Goal: Task Accomplishment & Management: Manage account settings

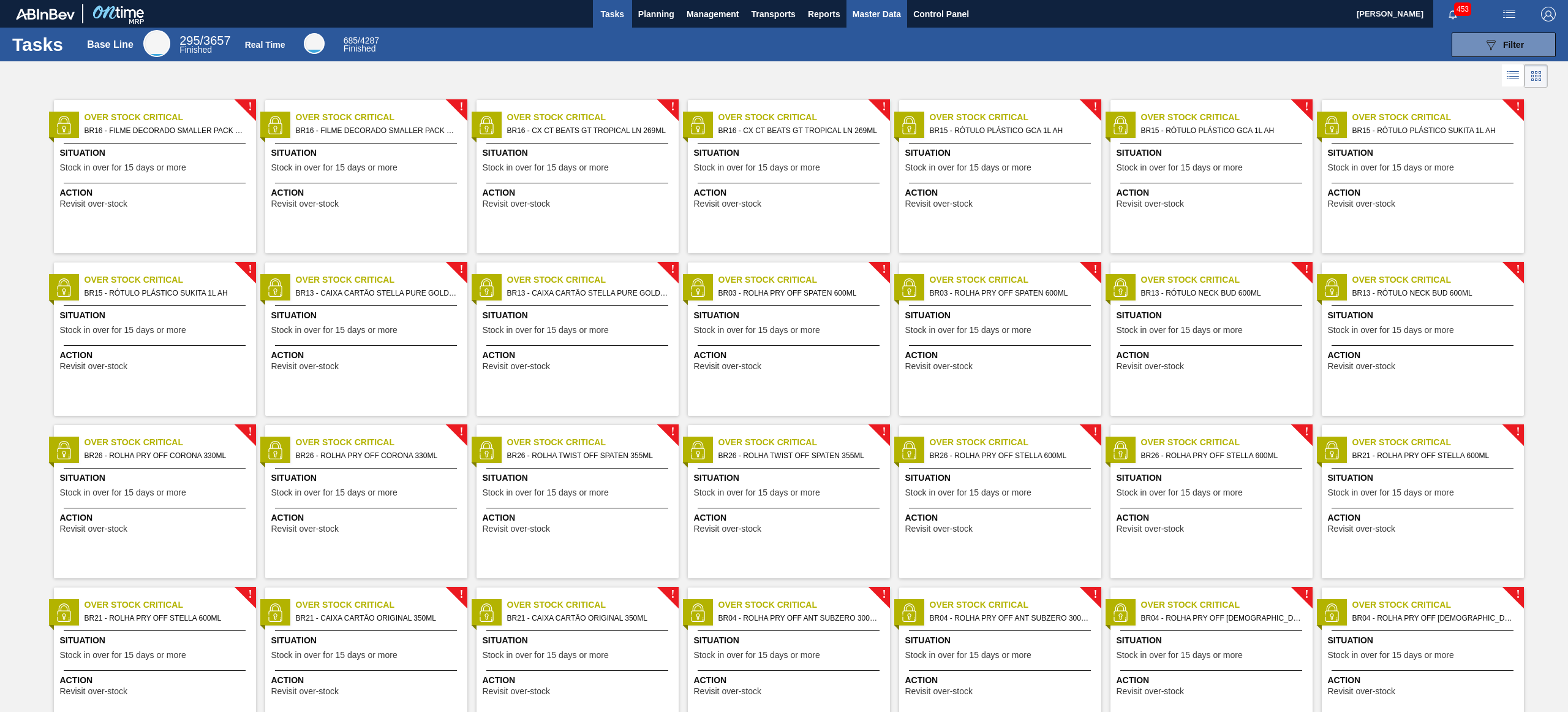
click at [863, 19] on span "Master Data" at bounding box center [877, 13] width 48 height 14
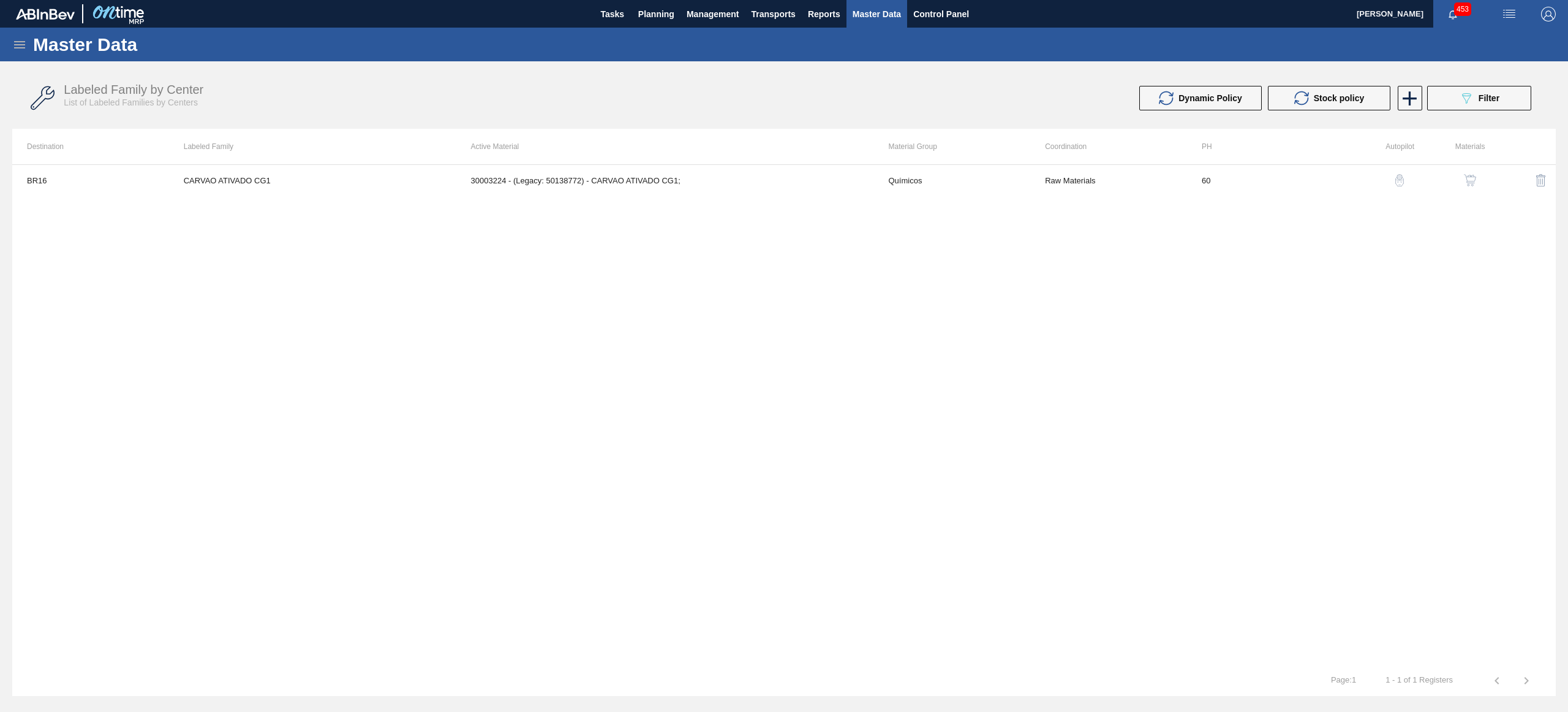
click at [14, 46] on icon at bounding box center [19, 44] width 14 height 14
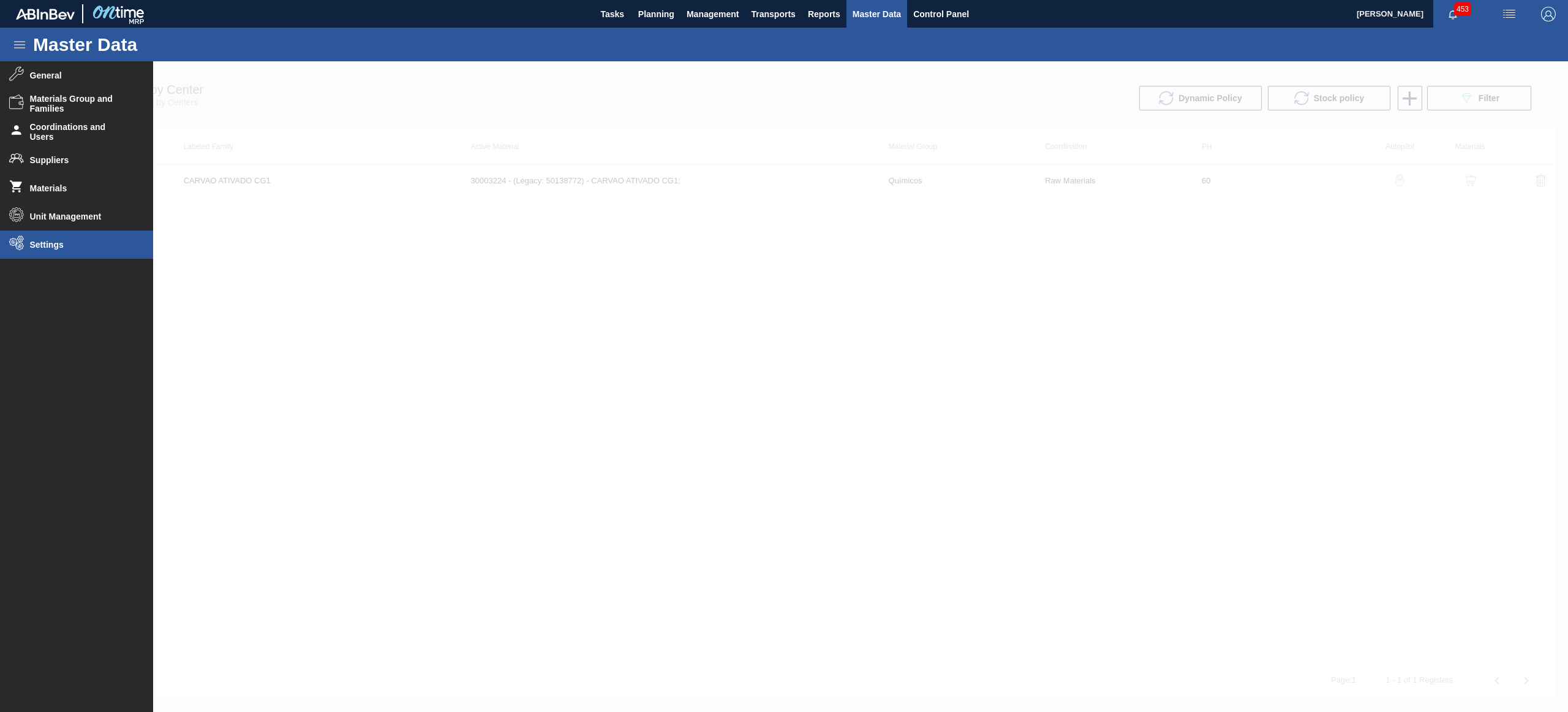
click at [91, 251] on li "Settings" at bounding box center [77, 244] width 153 height 28
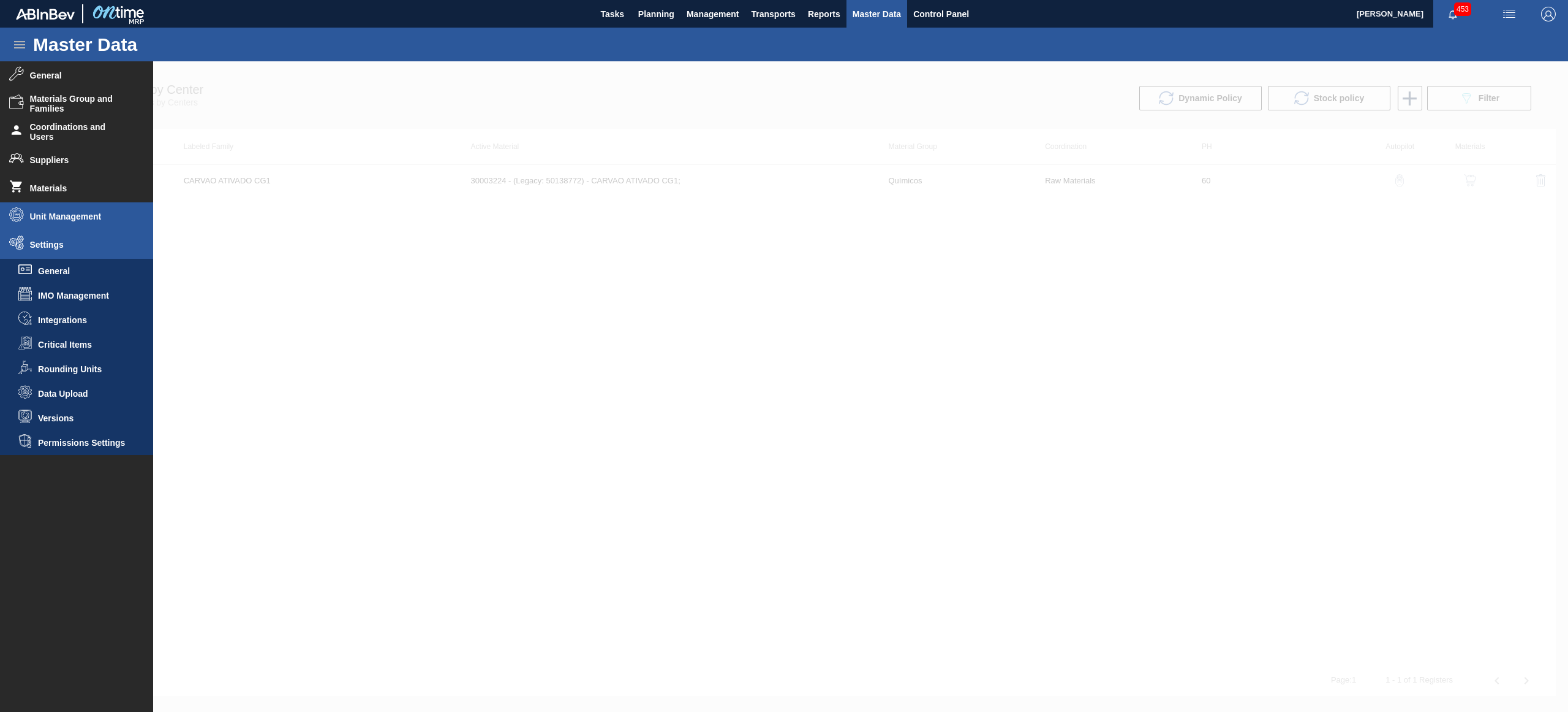
click at [102, 213] on span "Unit Management" at bounding box center [81, 217] width 101 height 10
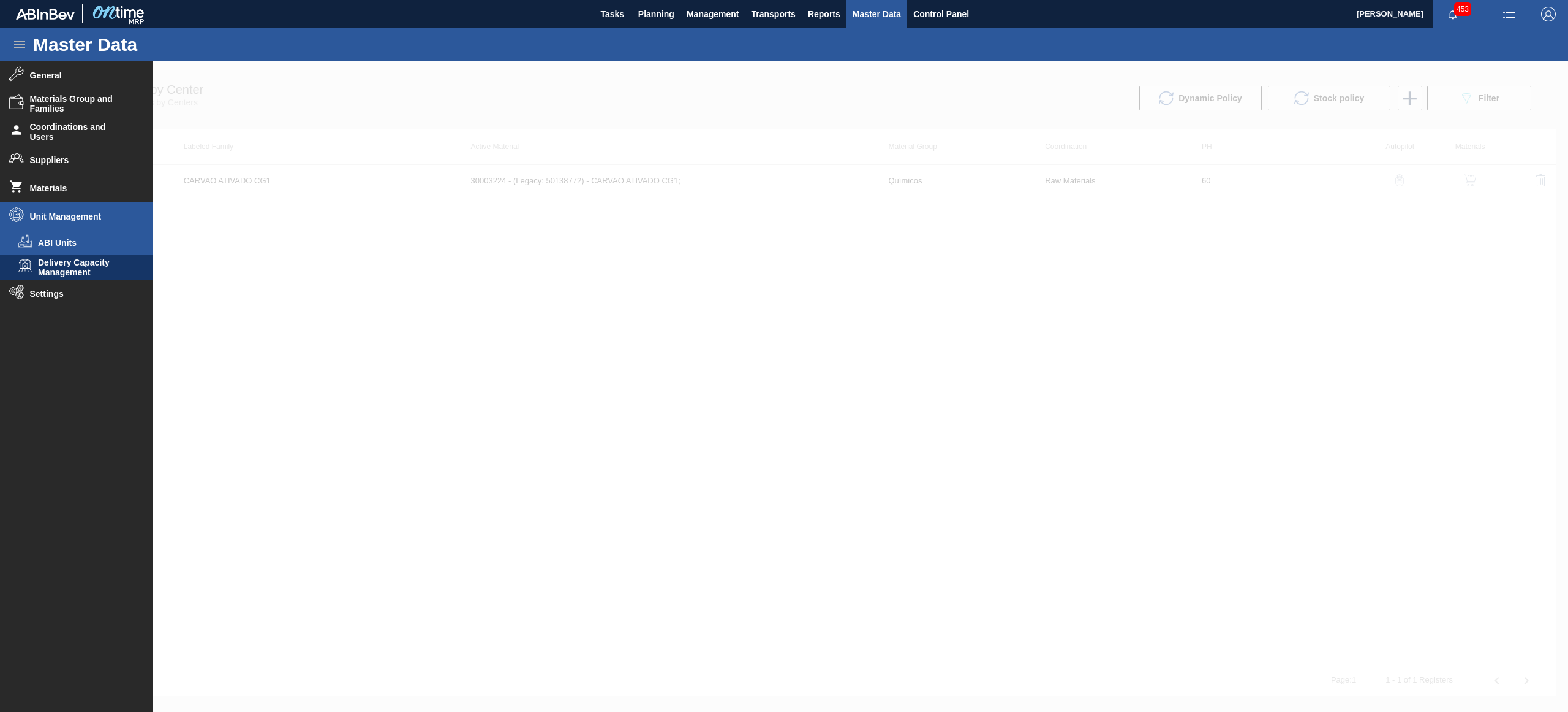
click at [64, 244] on span "ABI Units" at bounding box center [85, 243] width 94 height 10
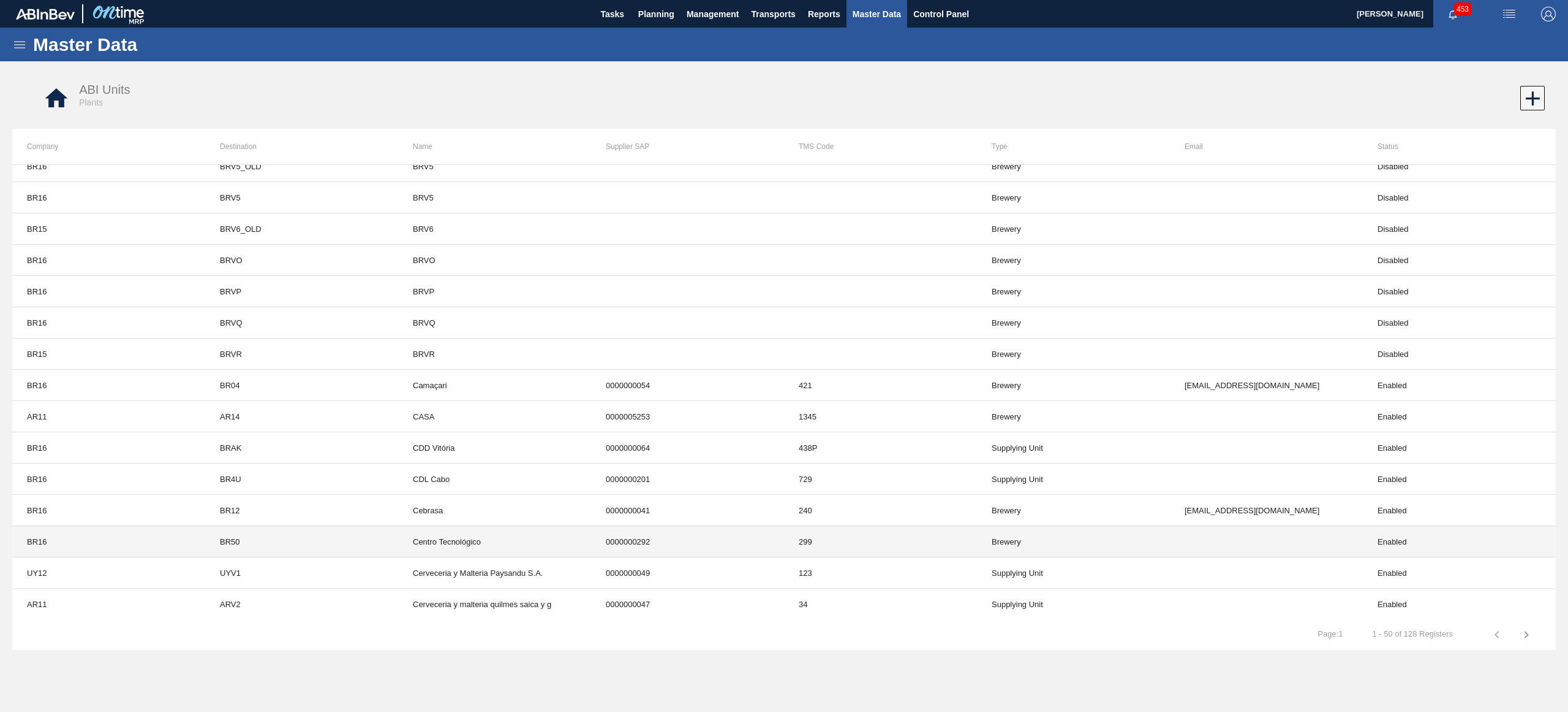
scroll to position [1118, 0]
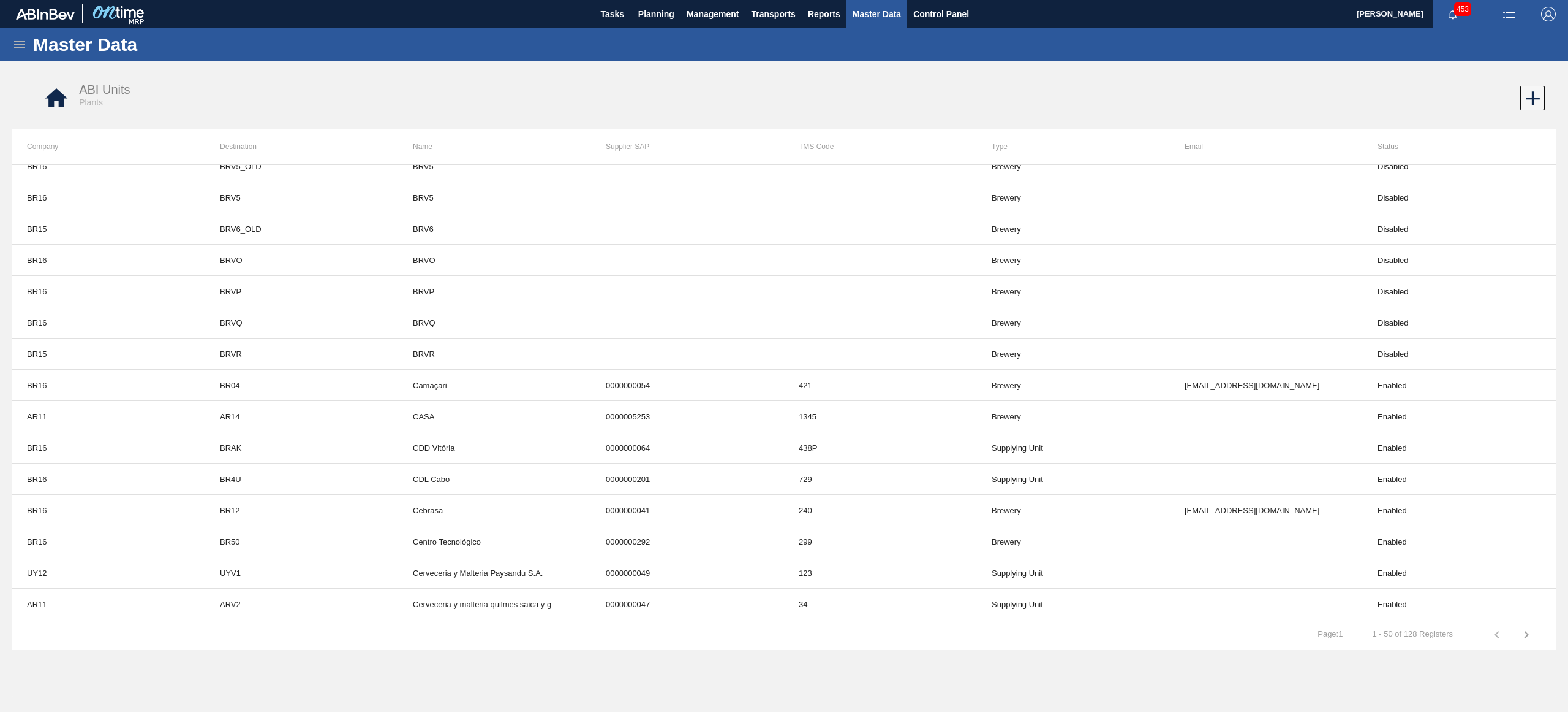
click at [1529, 634] on icon "button" at bounding box center [1526, 634] width 14 height 14
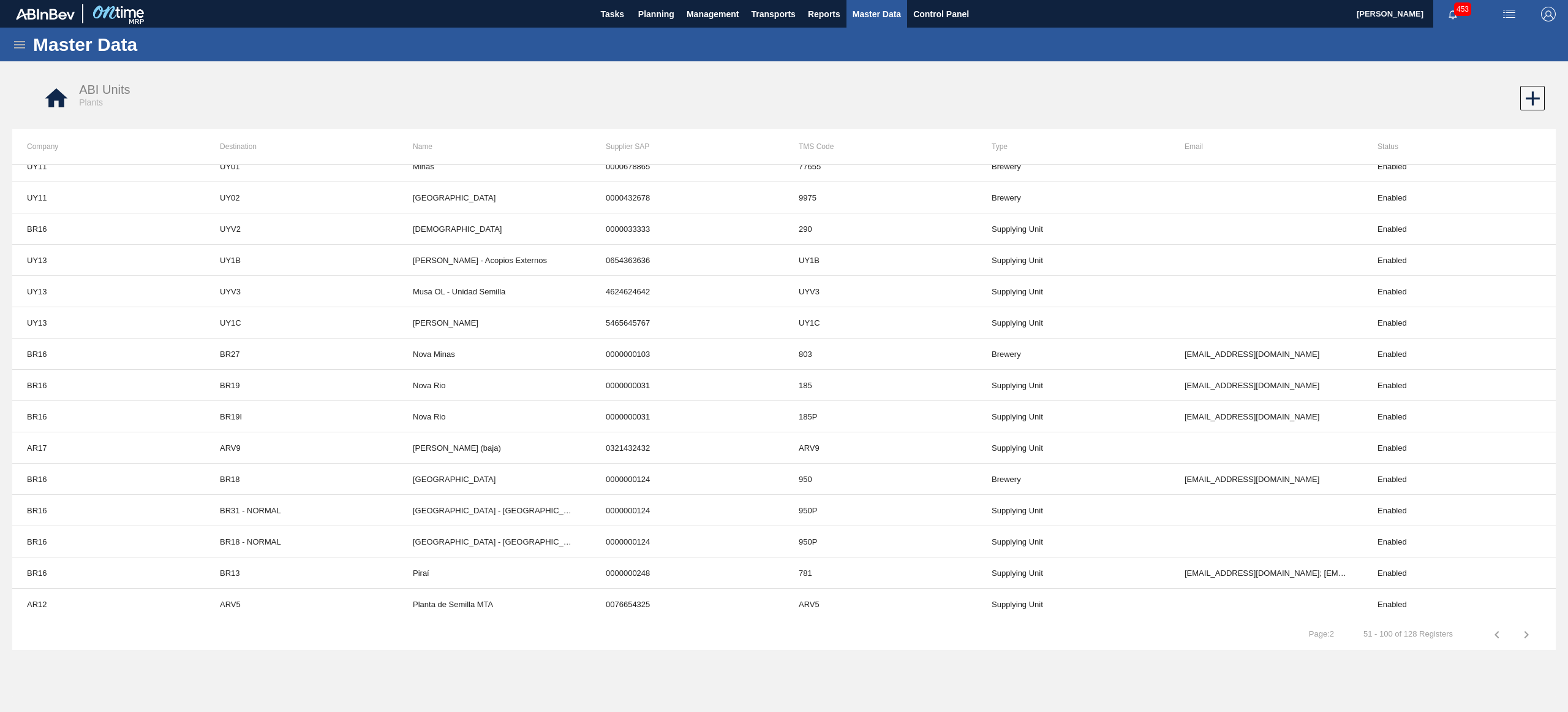
click at [1525, 637] on icon "button" at bounding box center [1527, 634] width 4 height 8
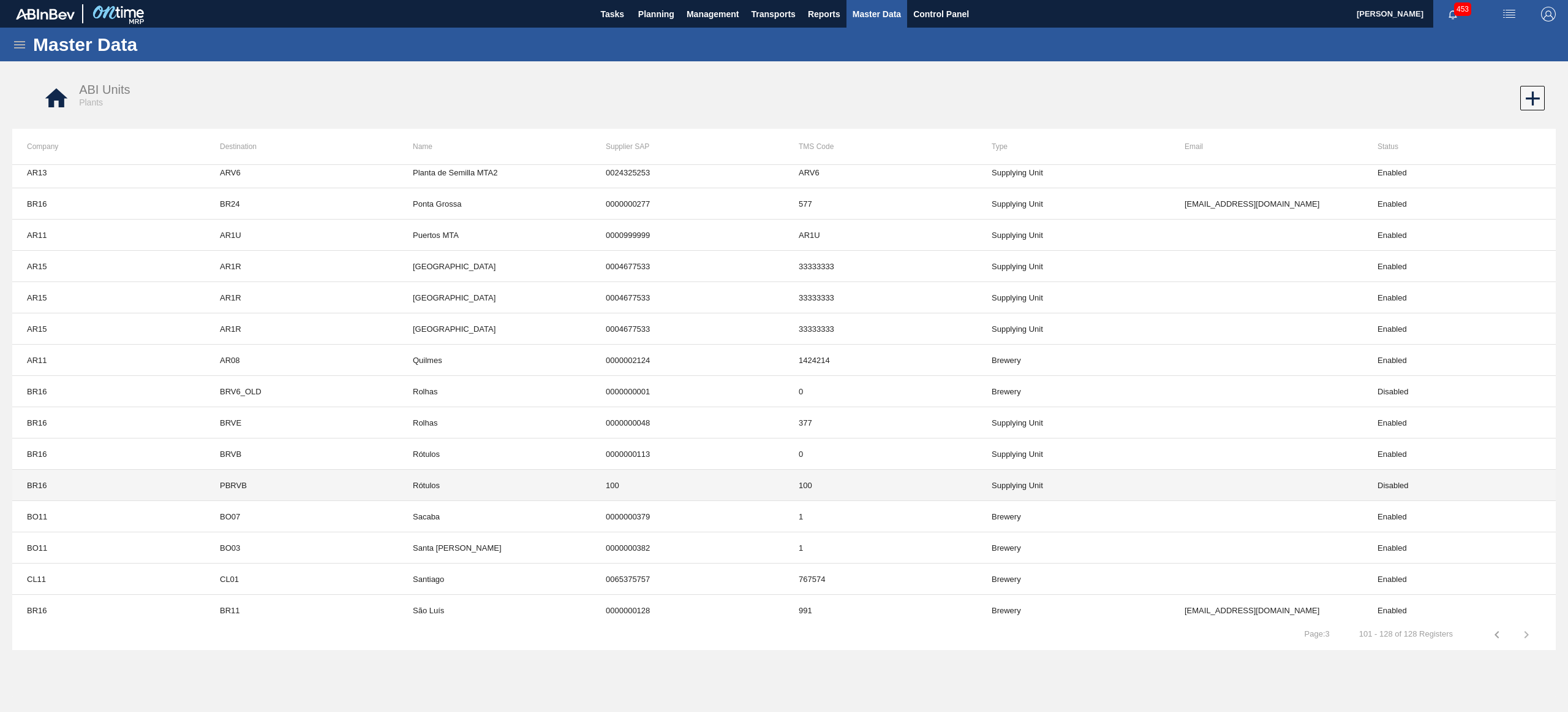
scroll to position [0, 0]
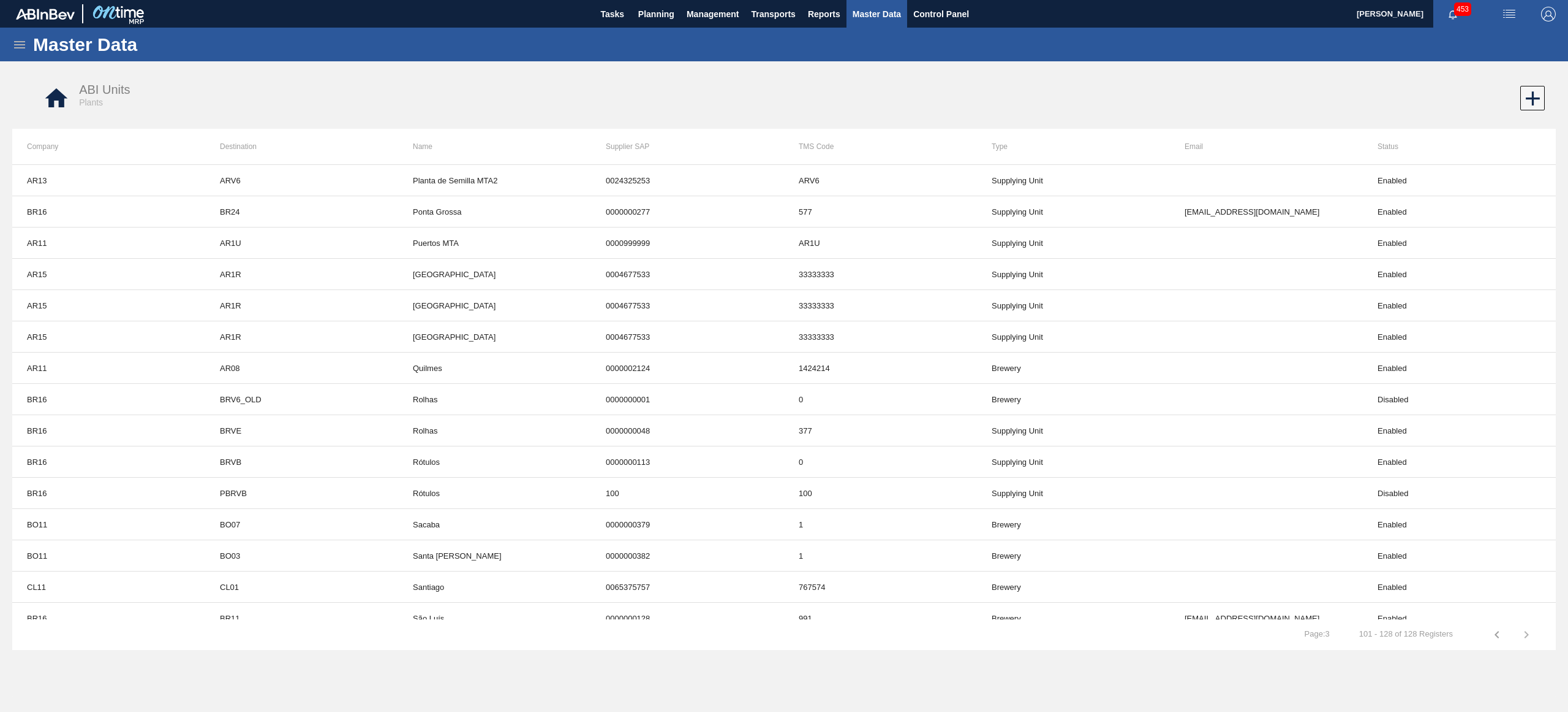
click at [20, 50] on icon at bounding box center [19, 44] width 14 height 14
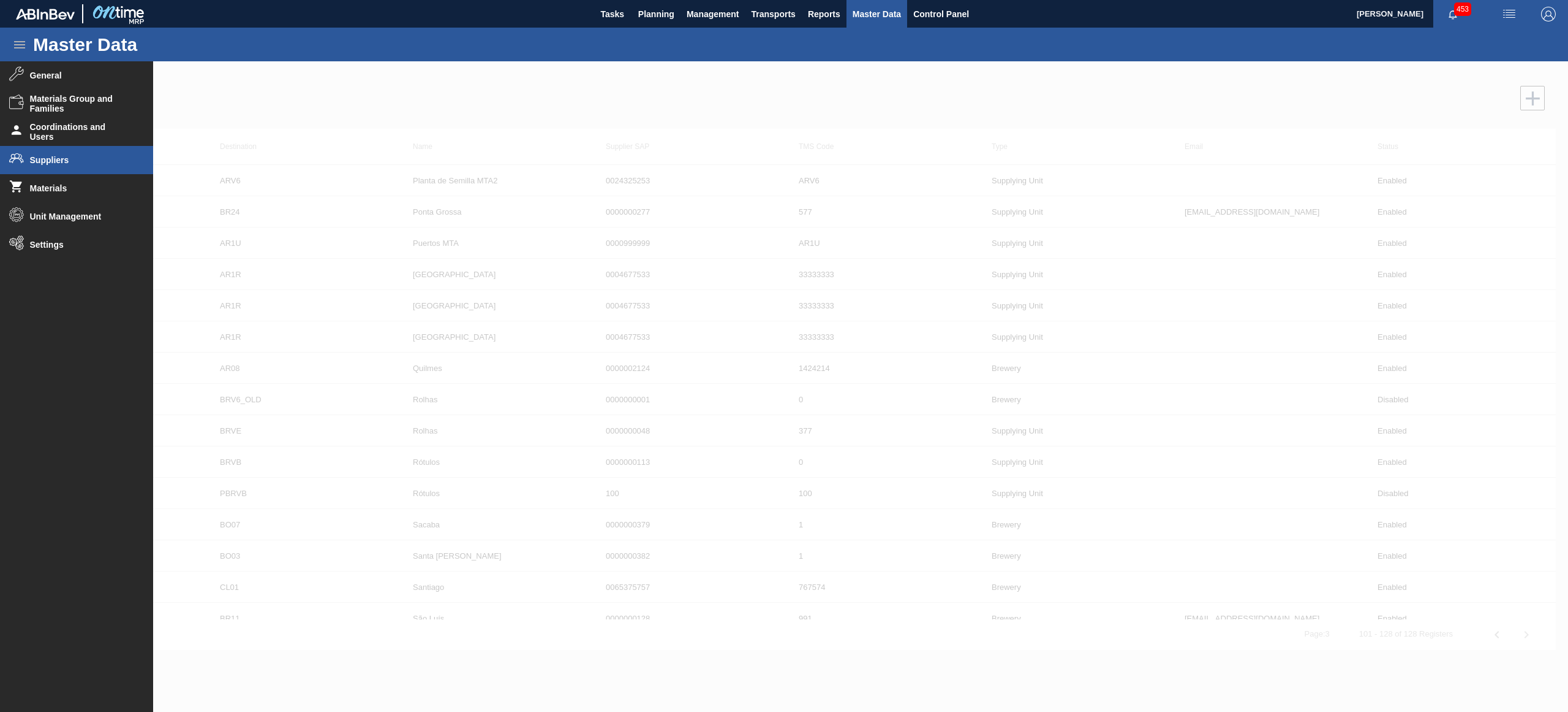
click at [73, 163] on span "Suppliers" at bounding box center [81, 160] width 101 height 10
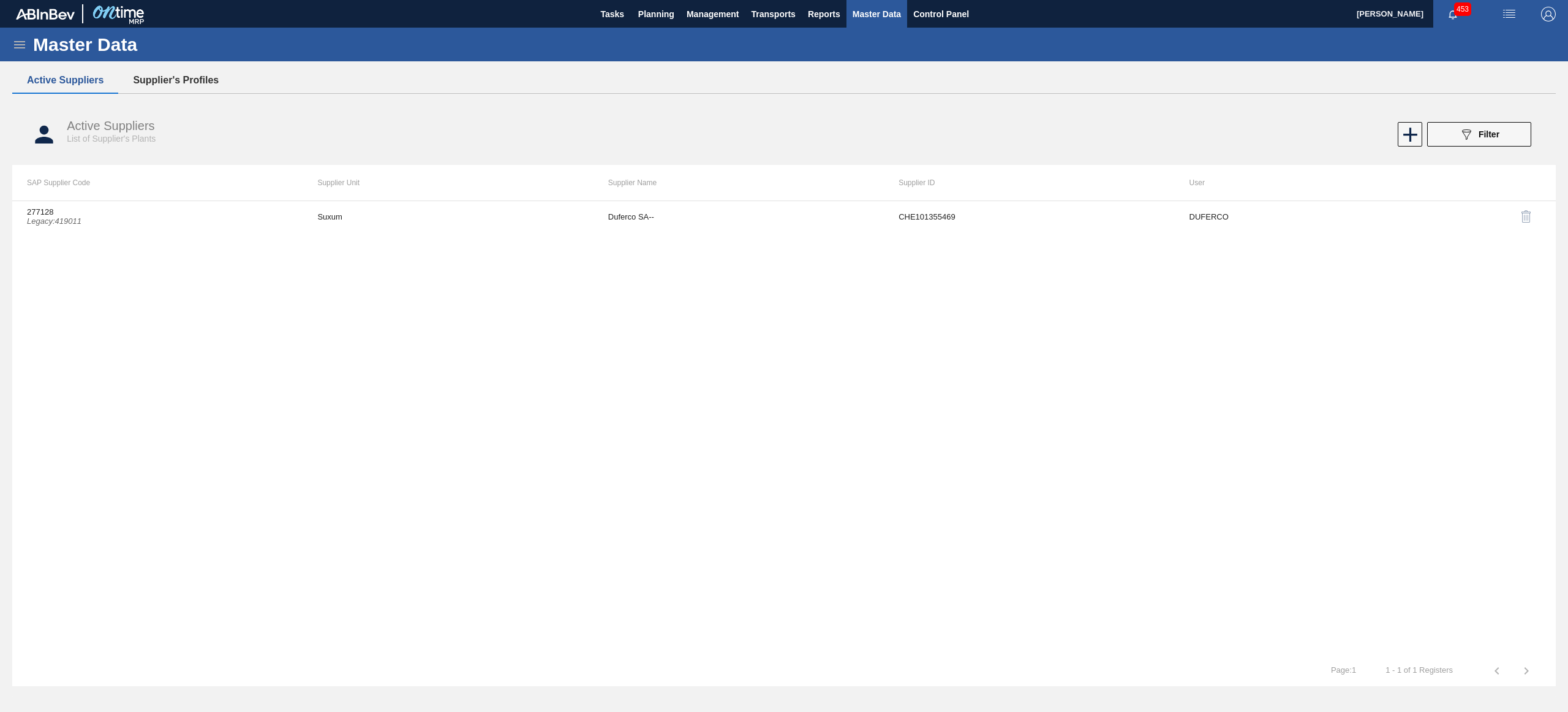
click at [200, 77] on button "Supplier's Profiles" at bounding box center [175, 80] width 115 height 26
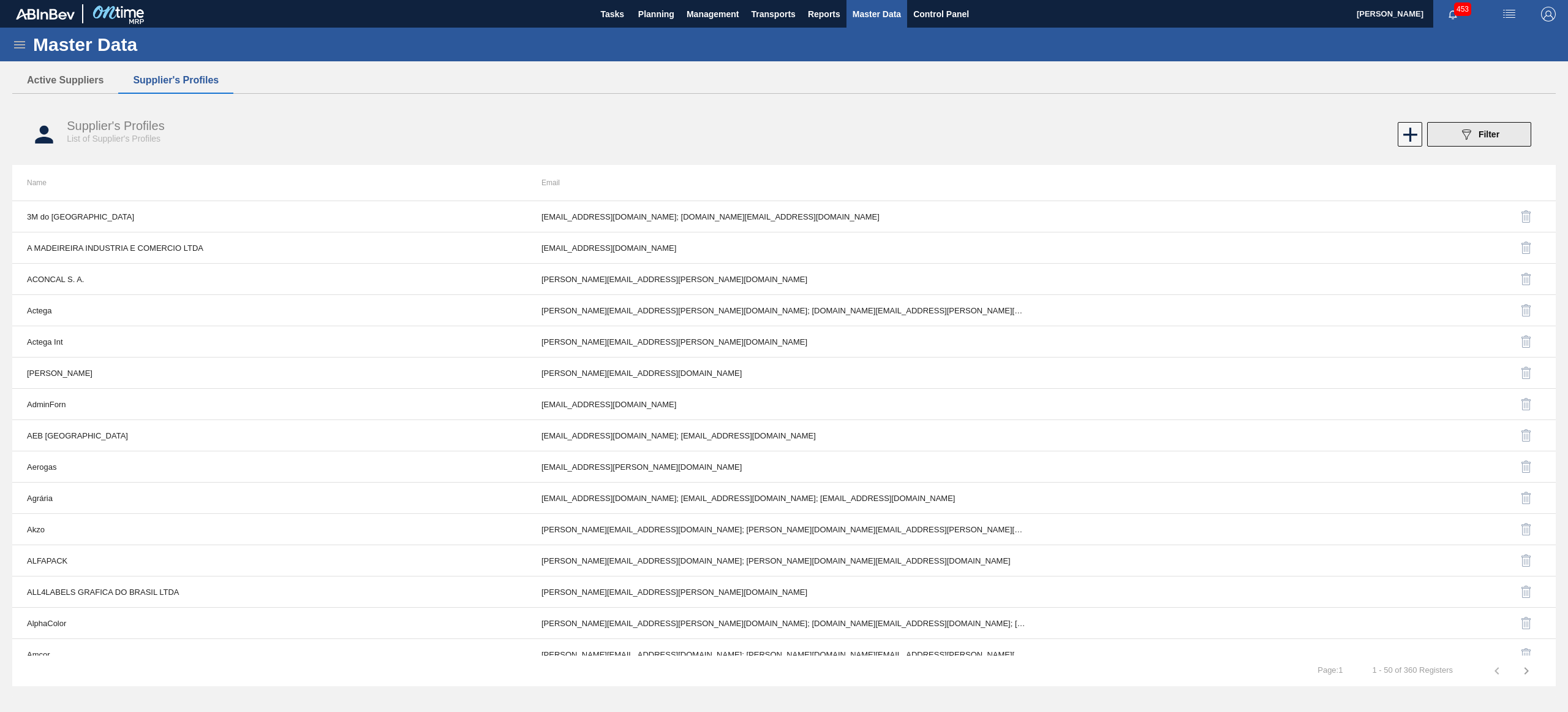
click at [1515, 137] on button "089F7B8B-B2A5-4AFE-B5C0-19BA573D28AC Filter" at bounding box center [1480, 134] width 104 height 24
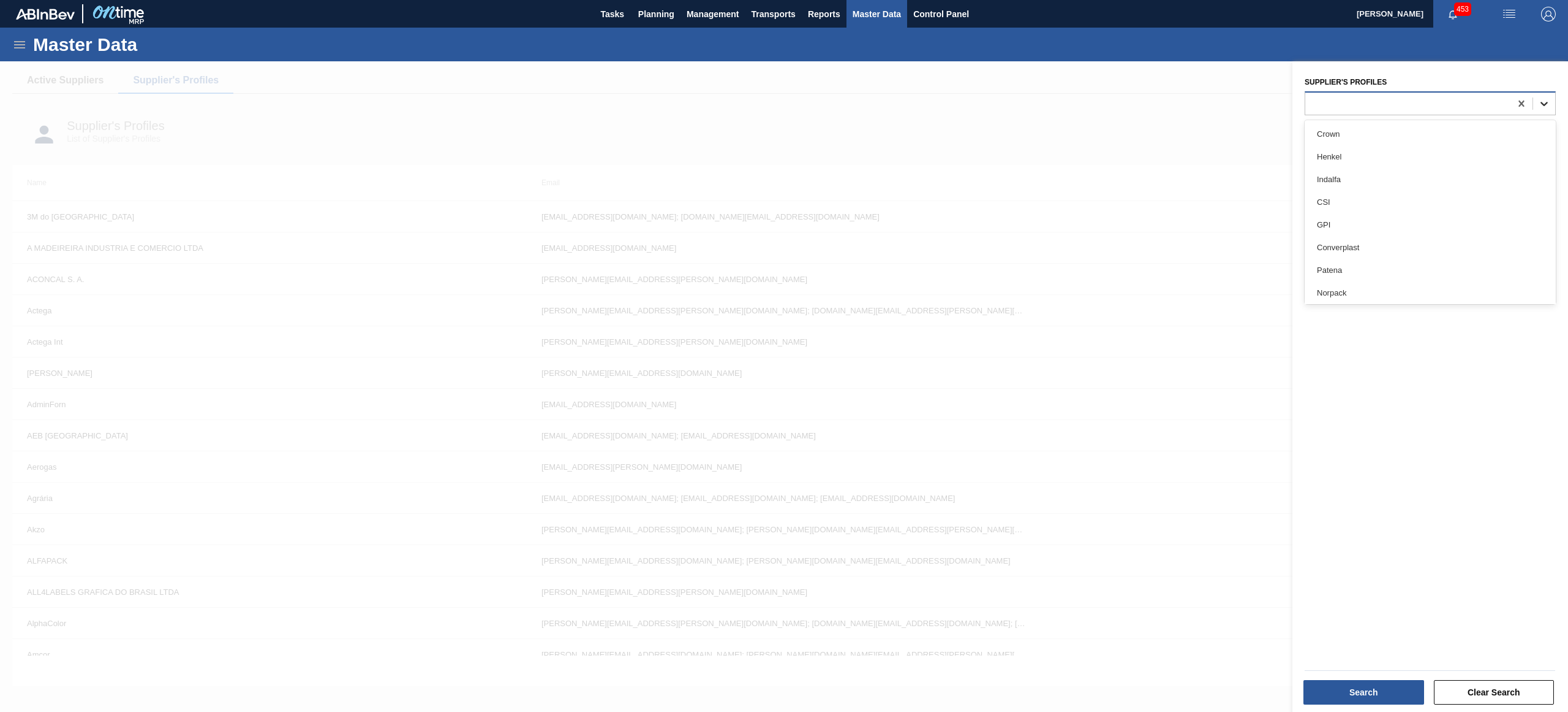
click at [1543, 100] on icon at bounding box center [1544, 104] width 13 height 13
click at [1405, 147] on div "Fábrica Vidros" at bounding box center [1430, 150] width 251 height 23
click at [1384, 683] on button "Search" at bounding box center [1363, 692] width 120 height 24
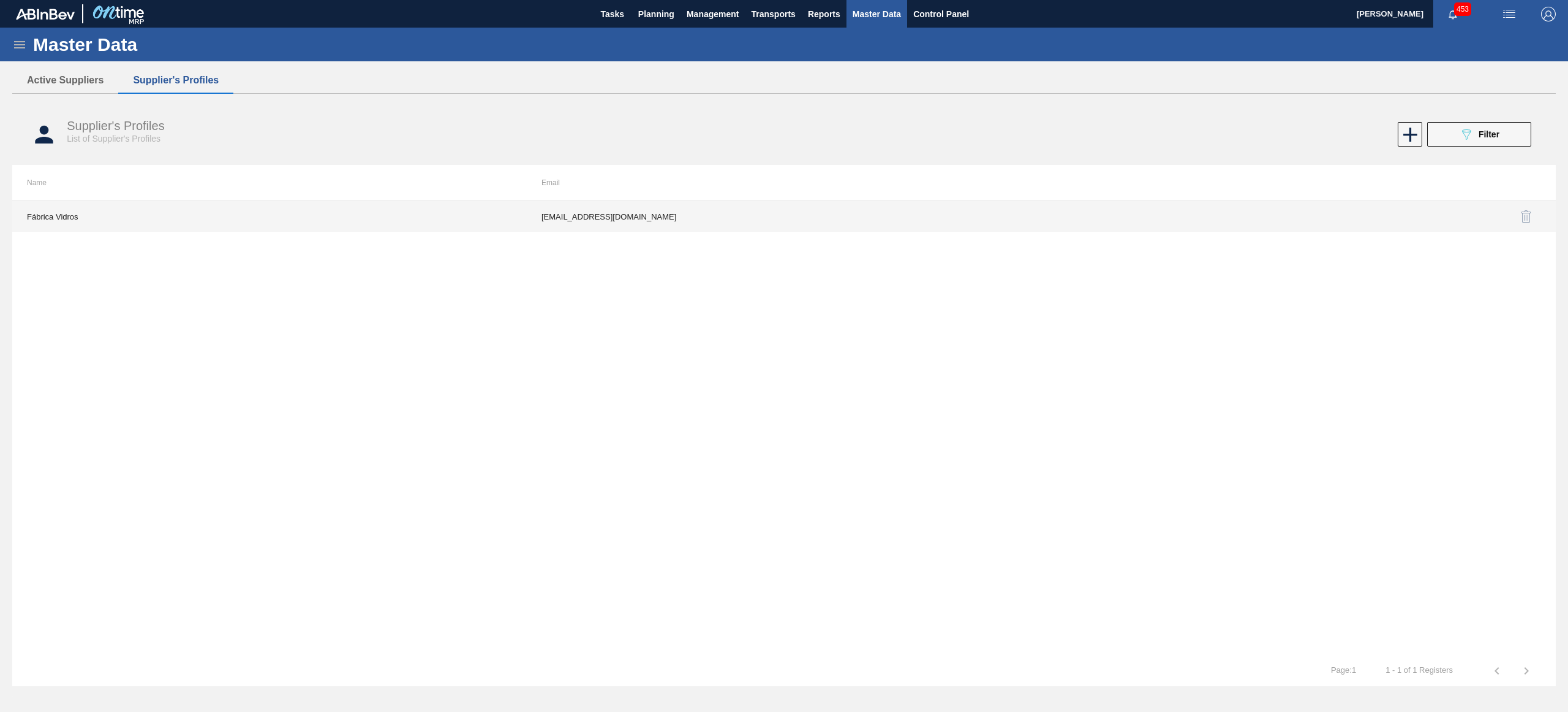
click at [136, 216] on td "Fábrica Vidros" at bounding box center [269, 217] width 515 height 30
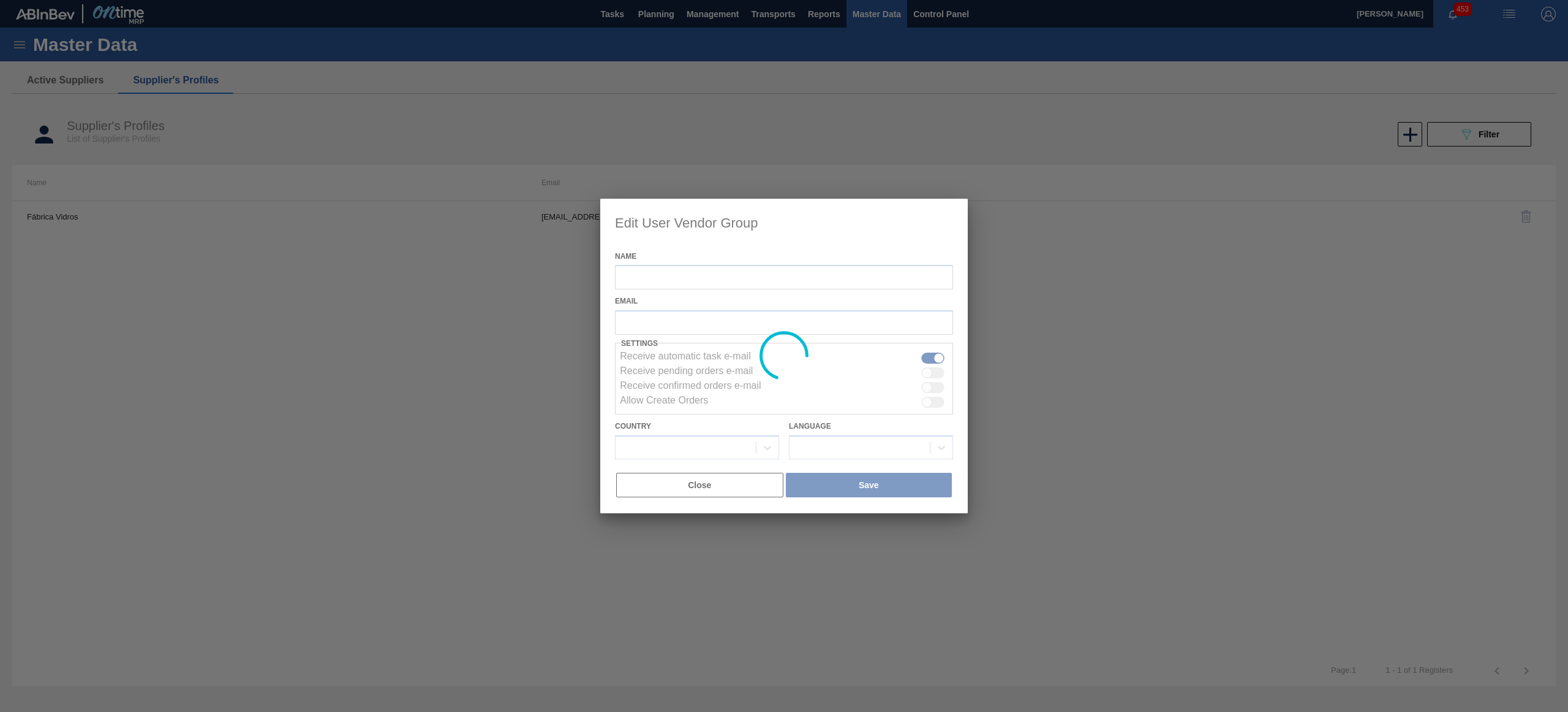
type input "Fábrica Vidros"
checkbox input "false"
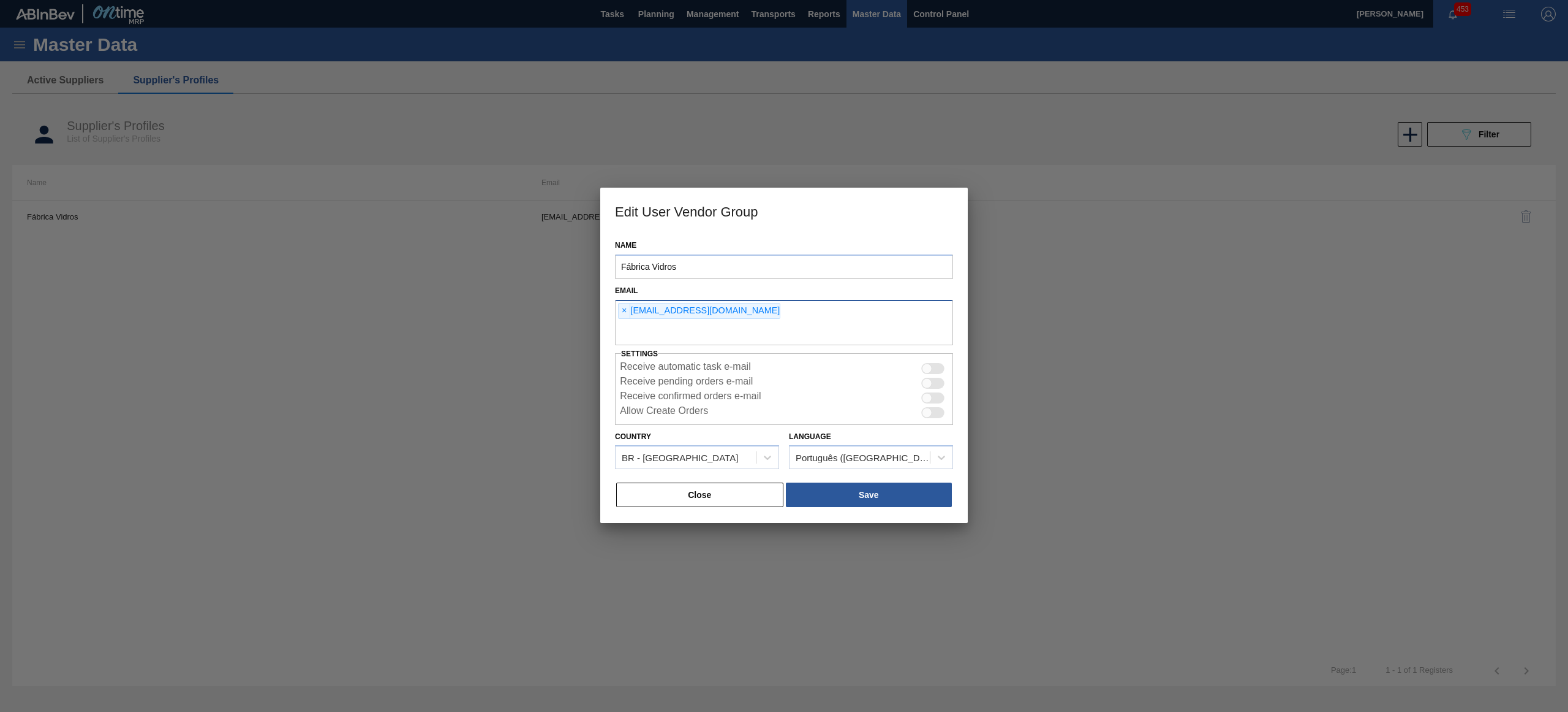
click at [710, 329] on input "text" at bounding box center [784, 334] width 339 height 24
type input "[PERSON_NAME][EMAIL_ADDRESS][DOMAIN_NAME]"
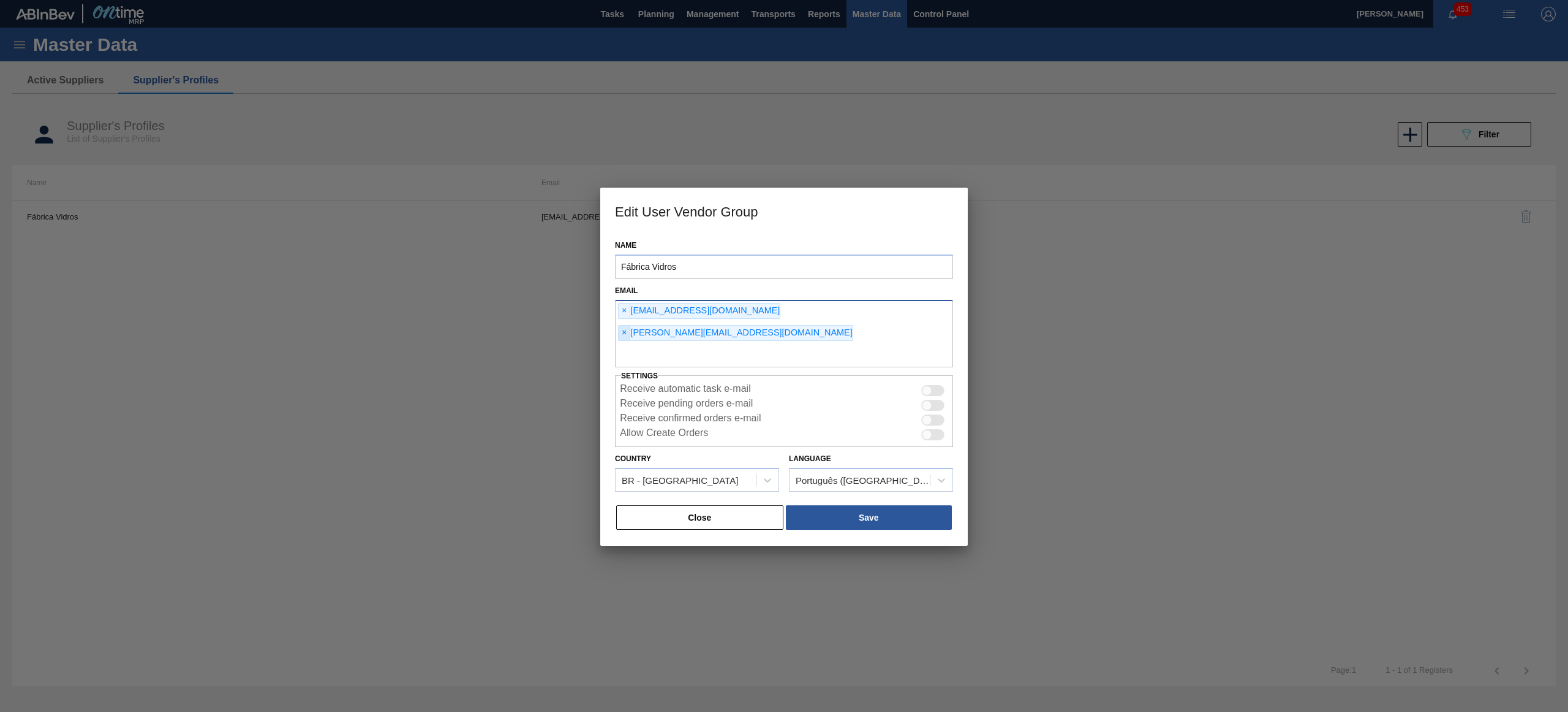
click at [631, 325] on span "×" at bounding box center [625, 332] width 12 height 14
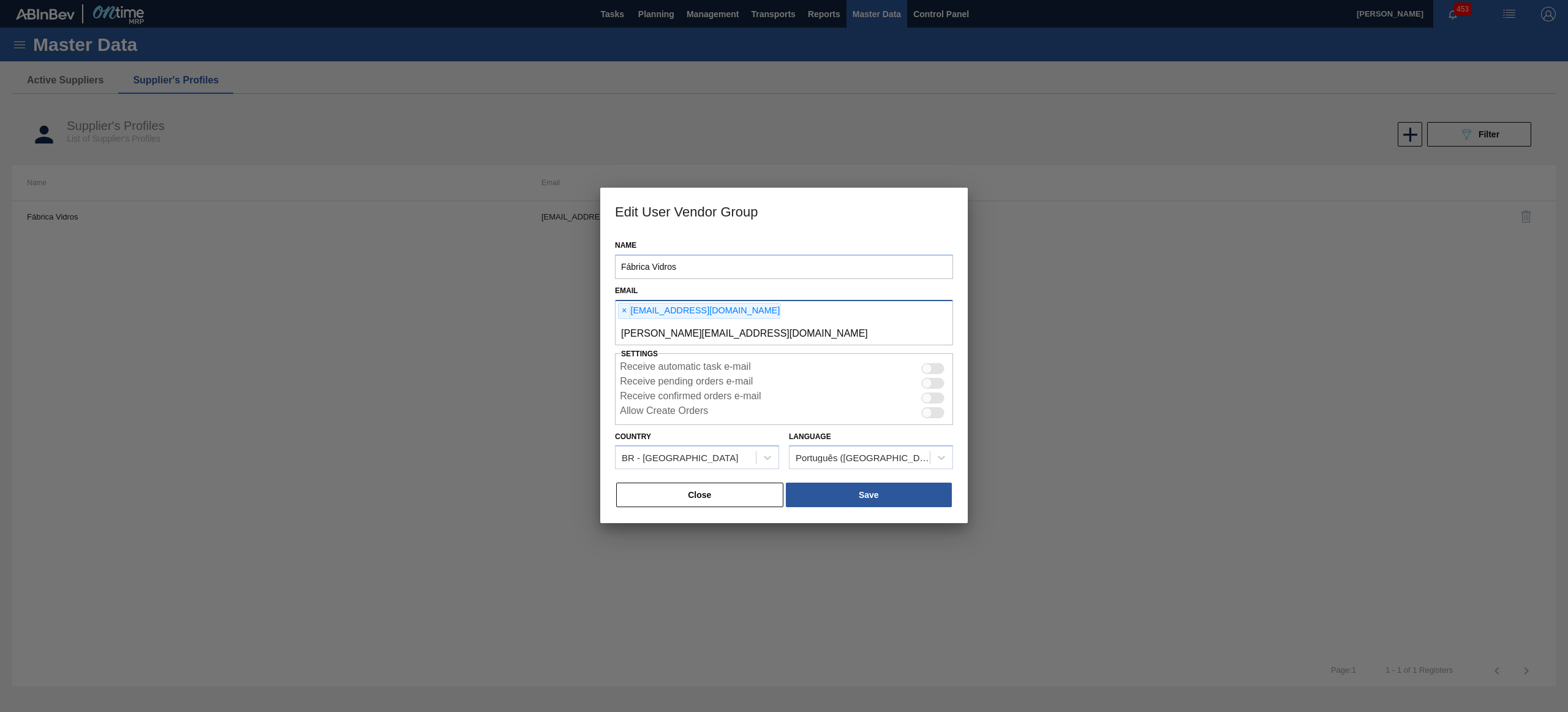
type input "[PERSON_NAME][EMAIL_ADDRESS][DOMAIN_NAME]"
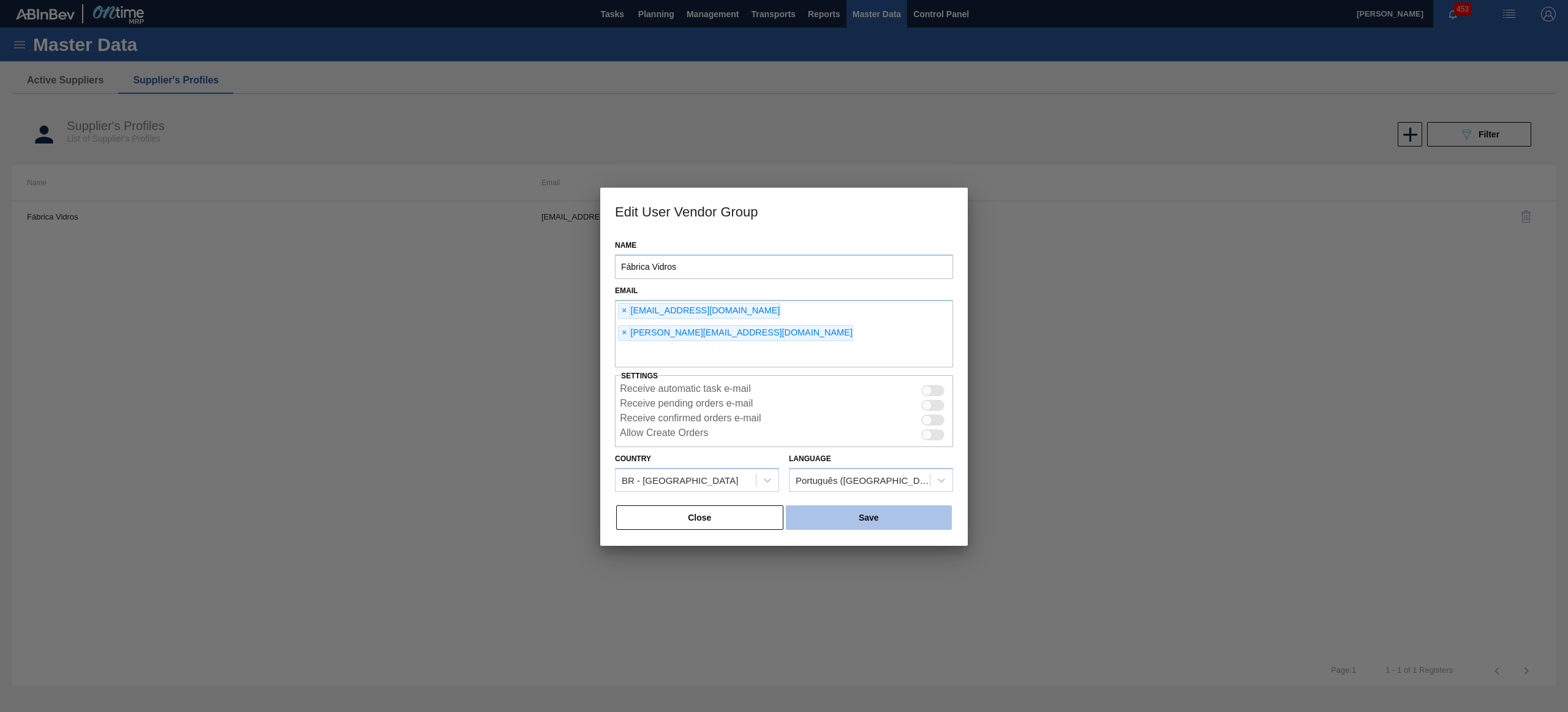
click at [861, 505] on button "Save" at bounding box center [868, 517] width 166 height 24
click at [733, 505] on button "Close" at bounding box center [700, 517] width 168 height 24
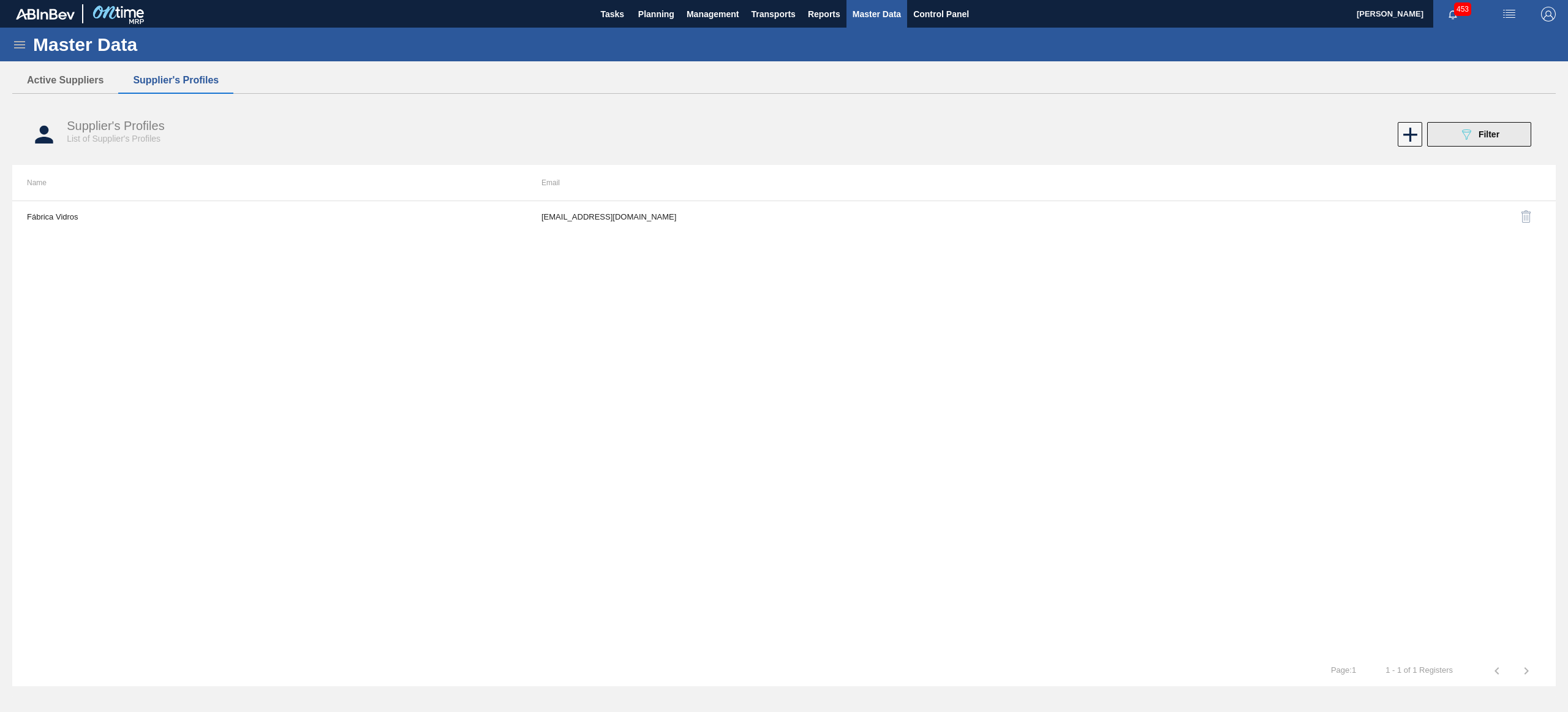
click at [1489, 138] on span "Filter" at bounding box center [1489, 134] width 21 height 10
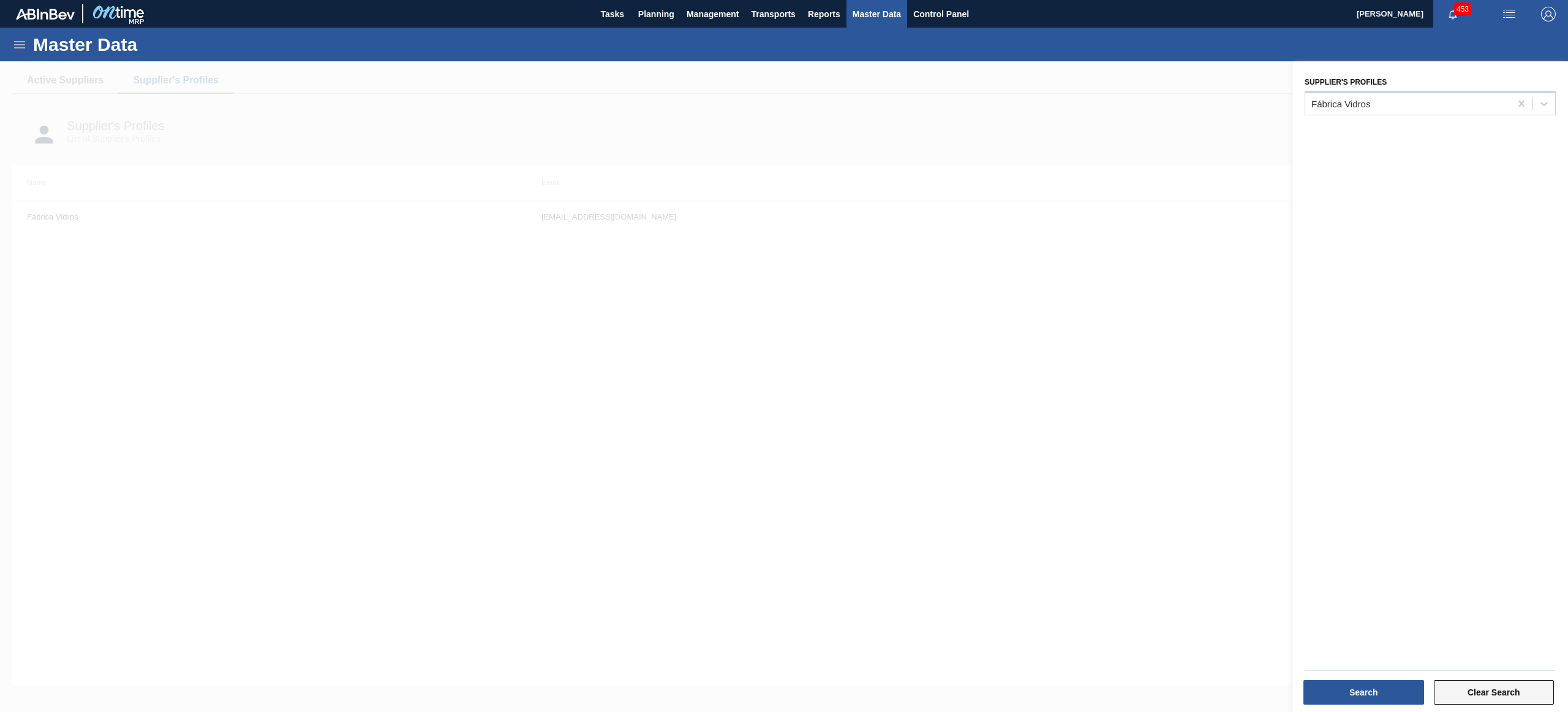
click at [1549, 686] on button "Clear Search" at bounding box center [1494, 692] width 120 height 24
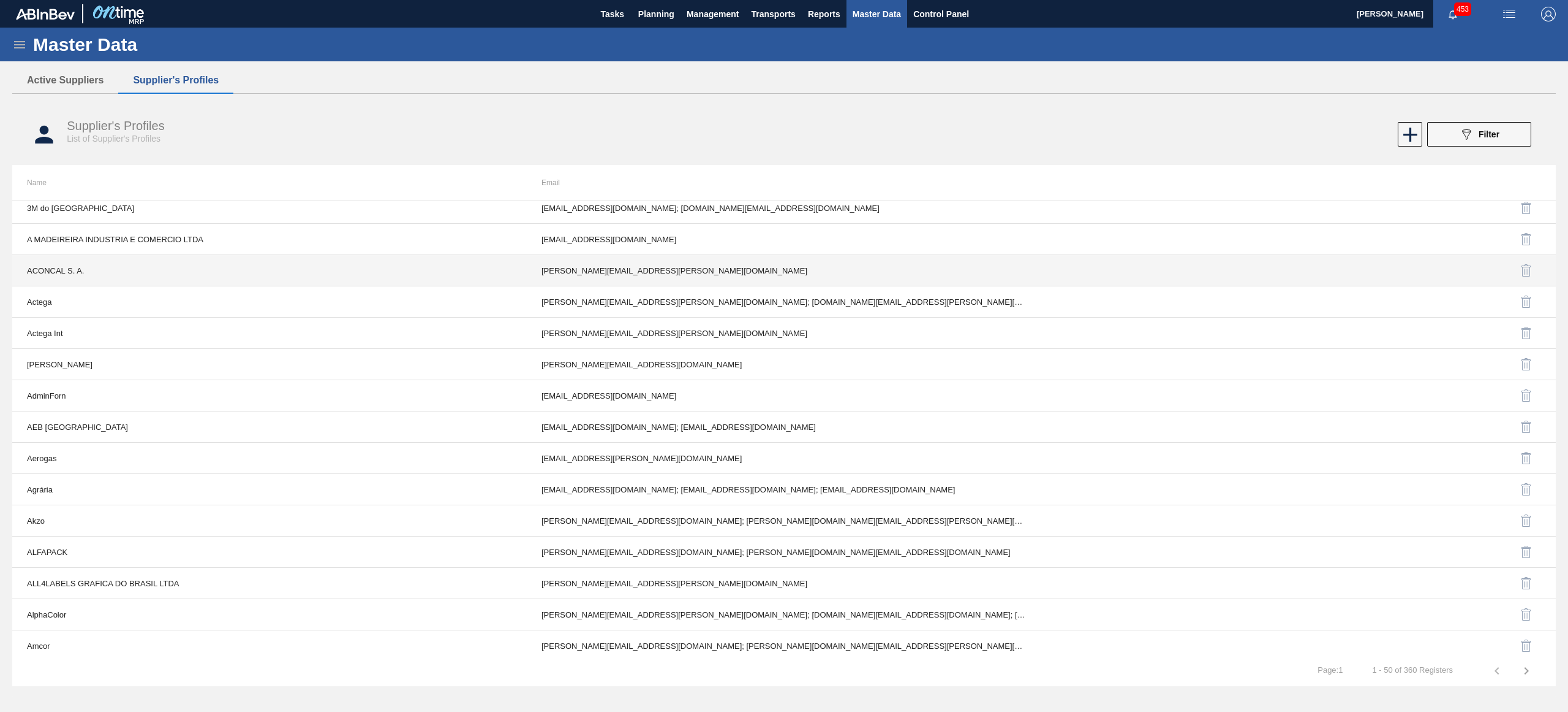
scroll to position [27, 0]
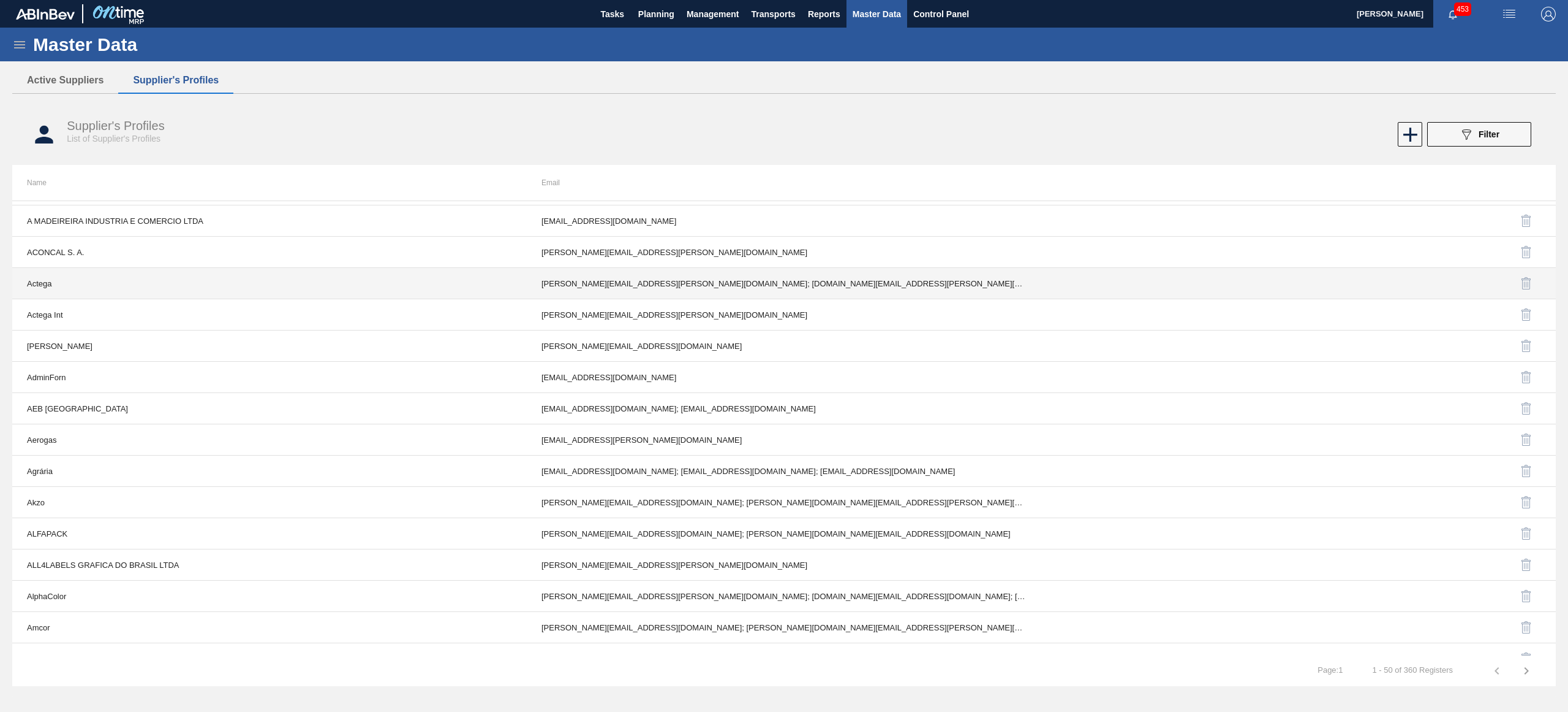
click at [502, 285] on td "Actega" at bounding box center [269, 283] width 515 height 31
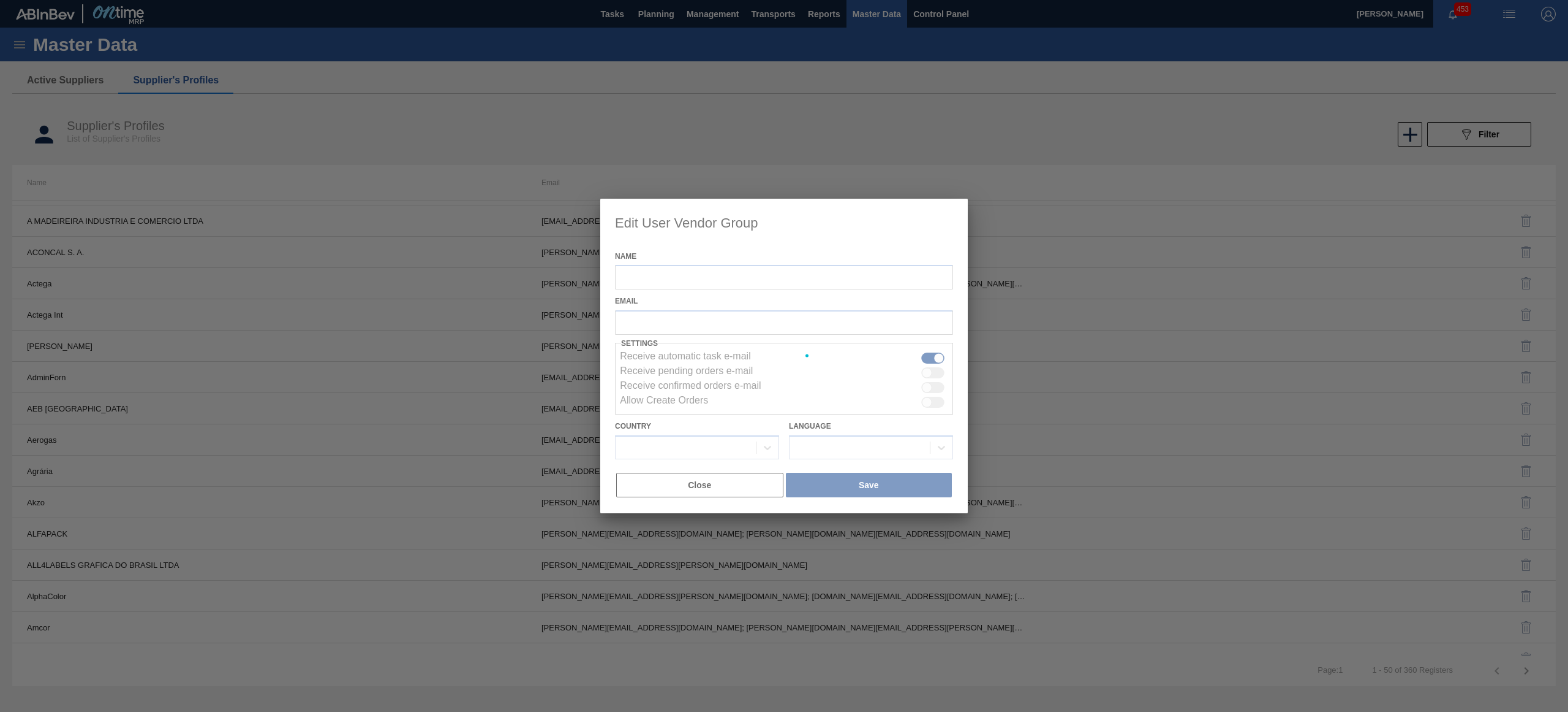
type input "Actega"
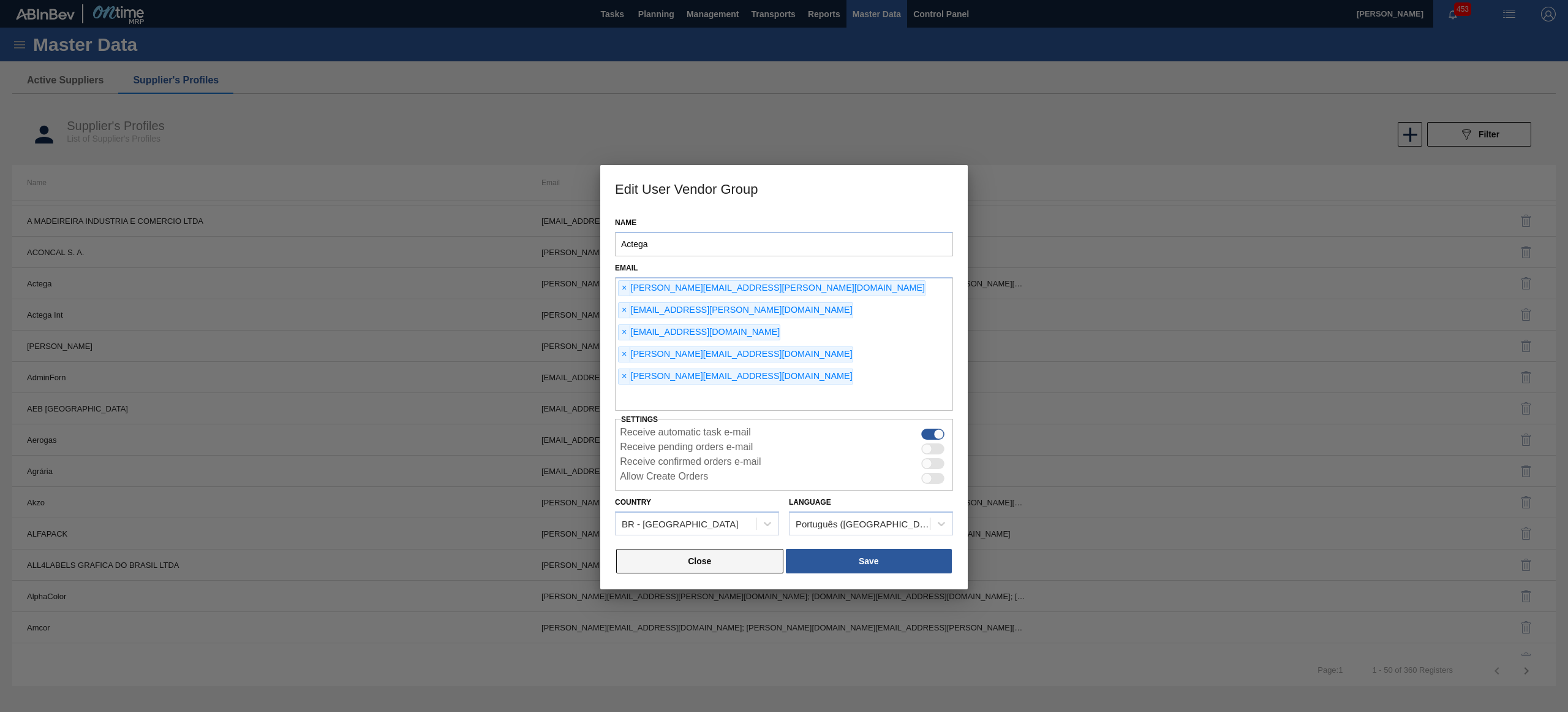
click at [743, 549] on button "Close" at bounding box center [700, 560] width 168 height 24
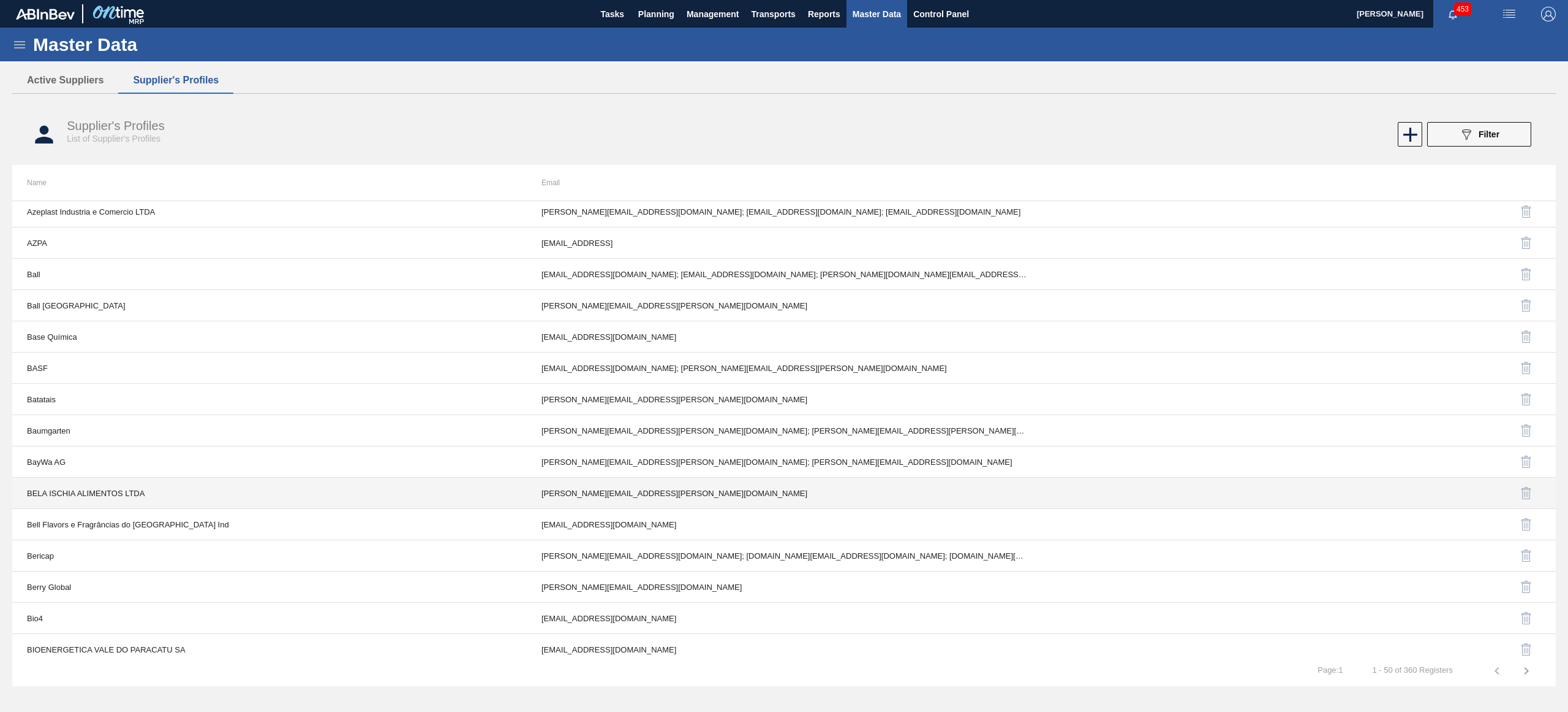
scroll to position [1118, 0]
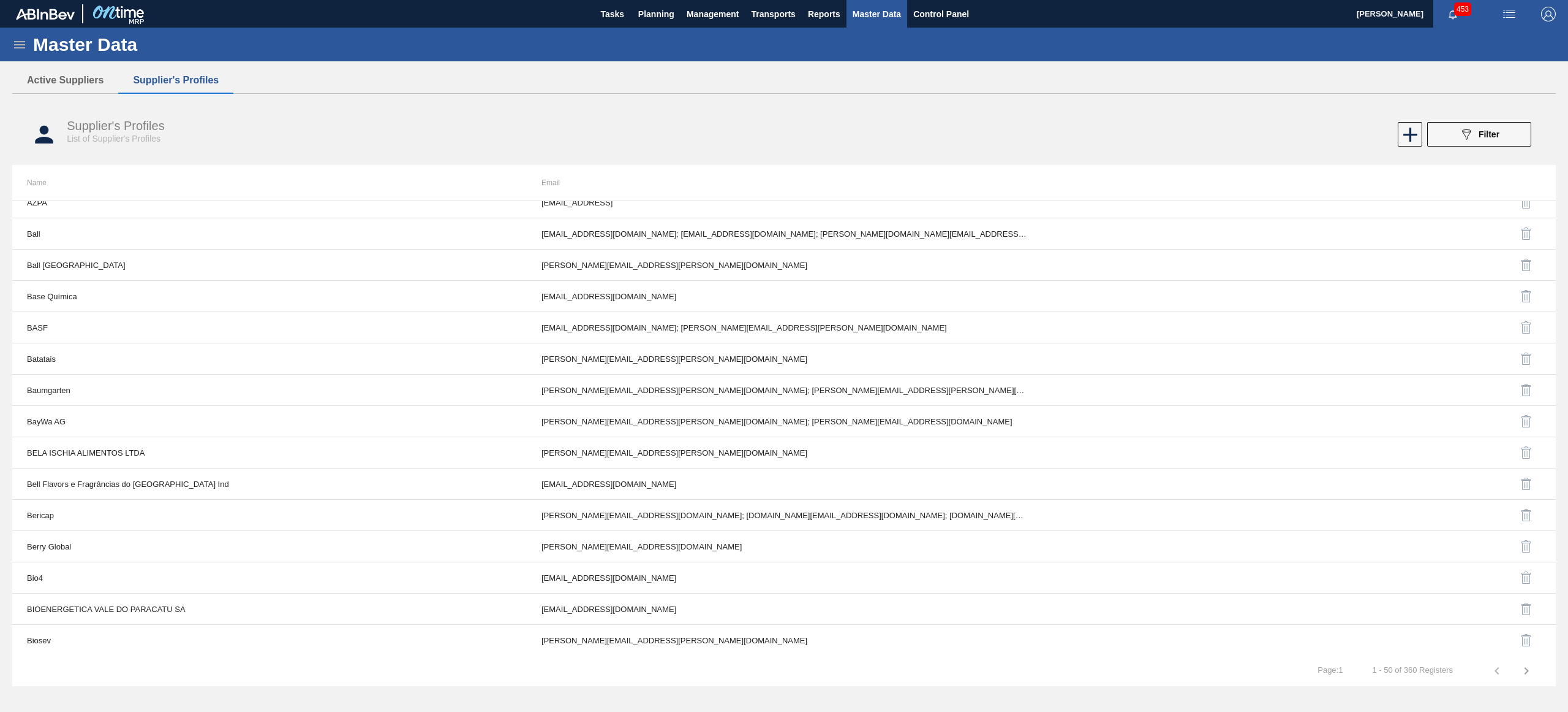
click at [1534, 673] on button "button" at bounding box center [1526, 670] width 29 height 29
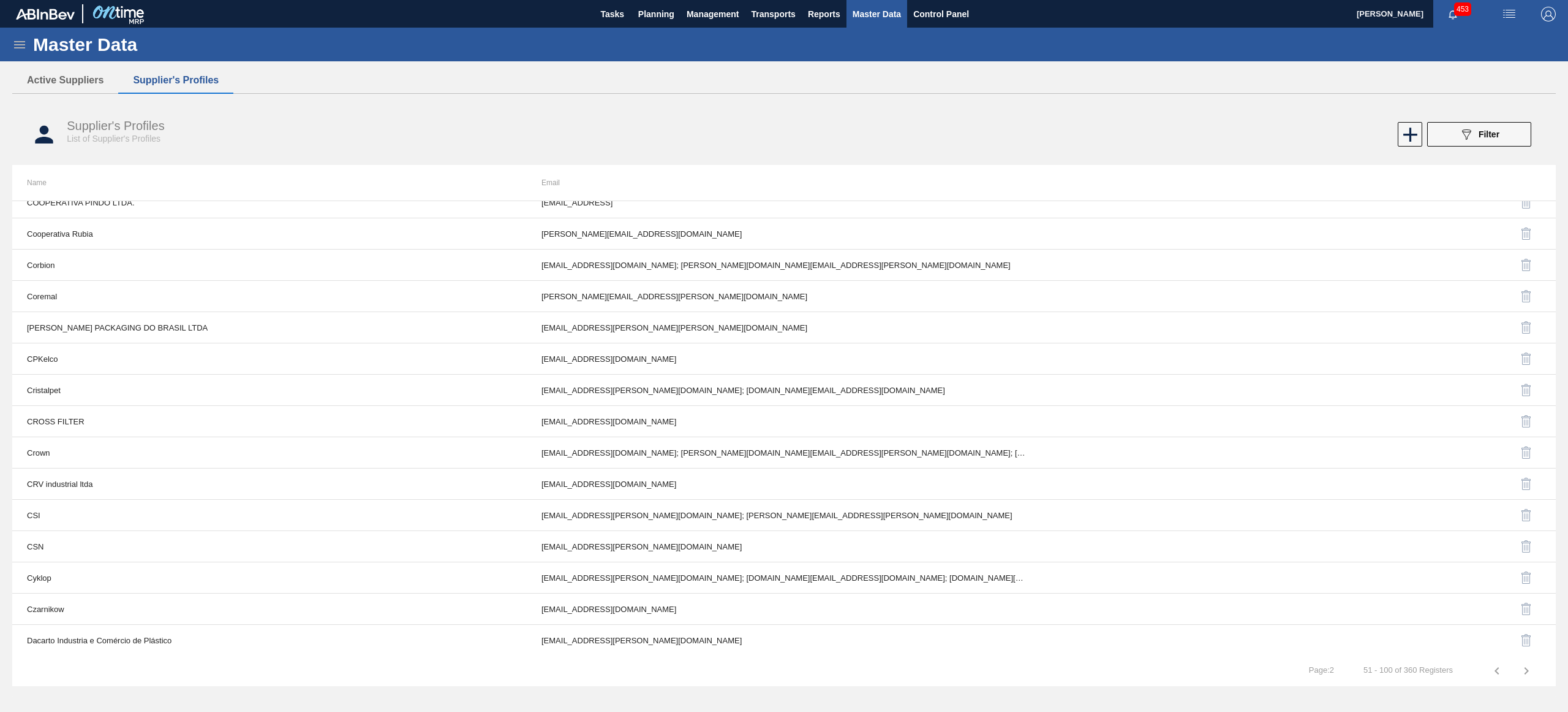
click at [1212, 134] on div "089F7B8B-B2A5-4AFE-B5C0-19BA573D28AC Filter" at bounding box center [1167, 134] width 740 height 24
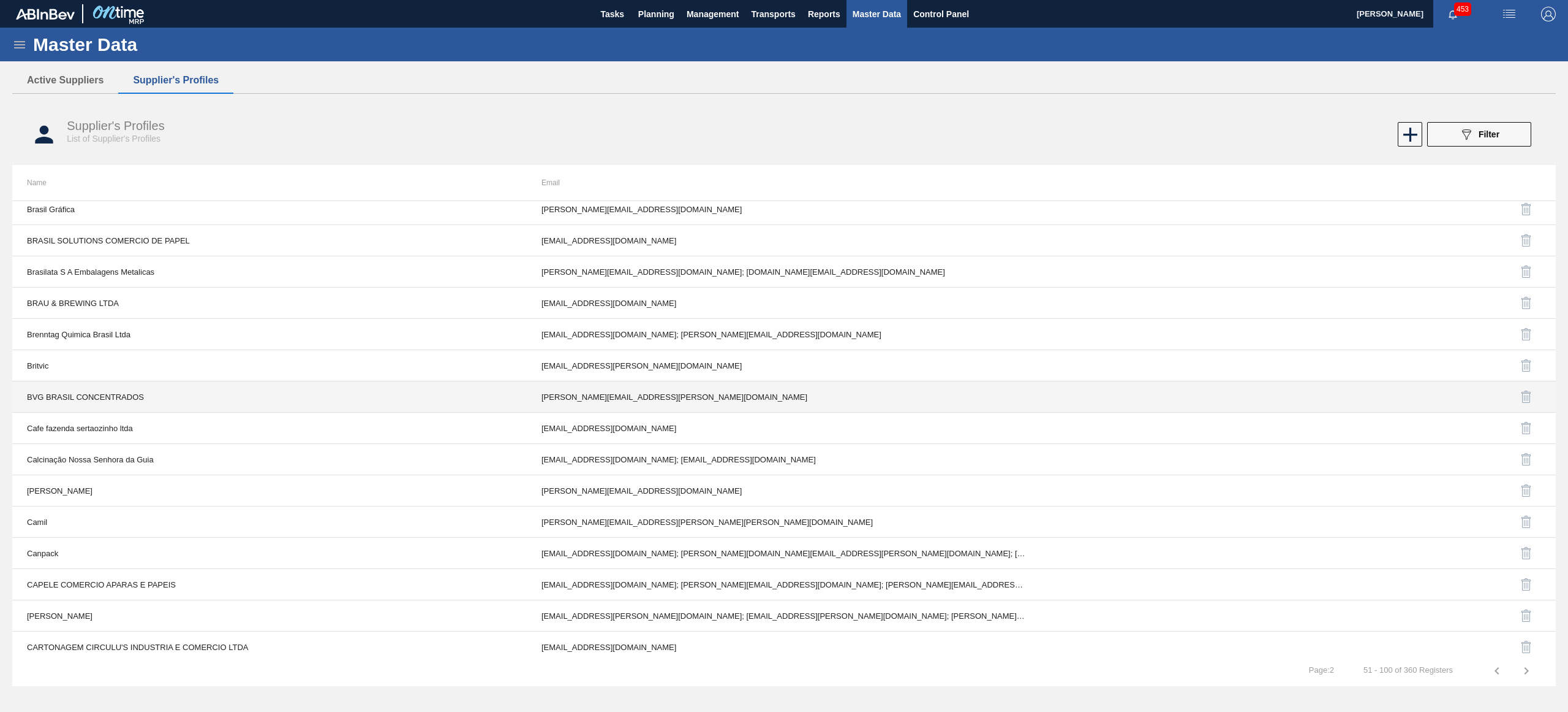
scroll to position [0, 0]
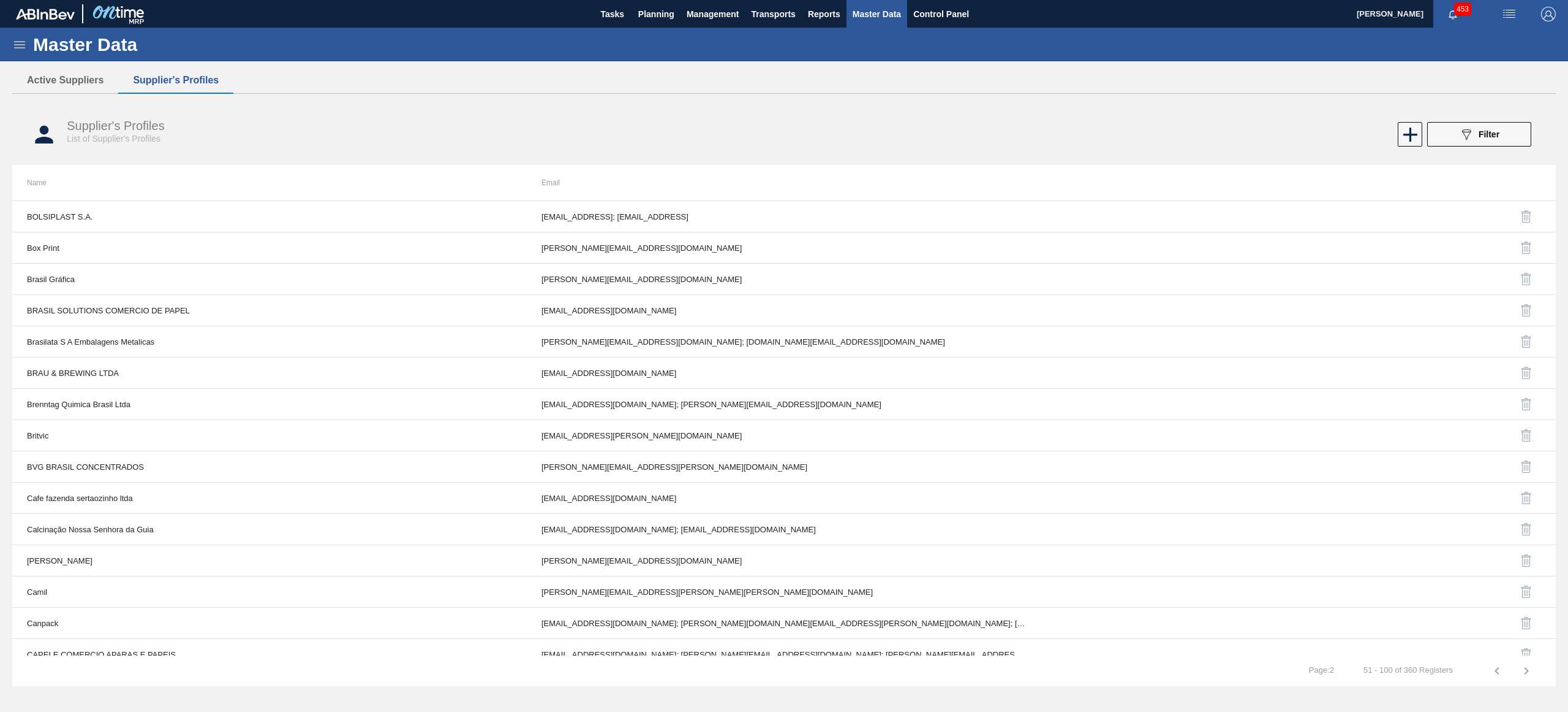
click at [969, 51] on div "Master Data" at bounding box center [784, 45] width 1568 height 34
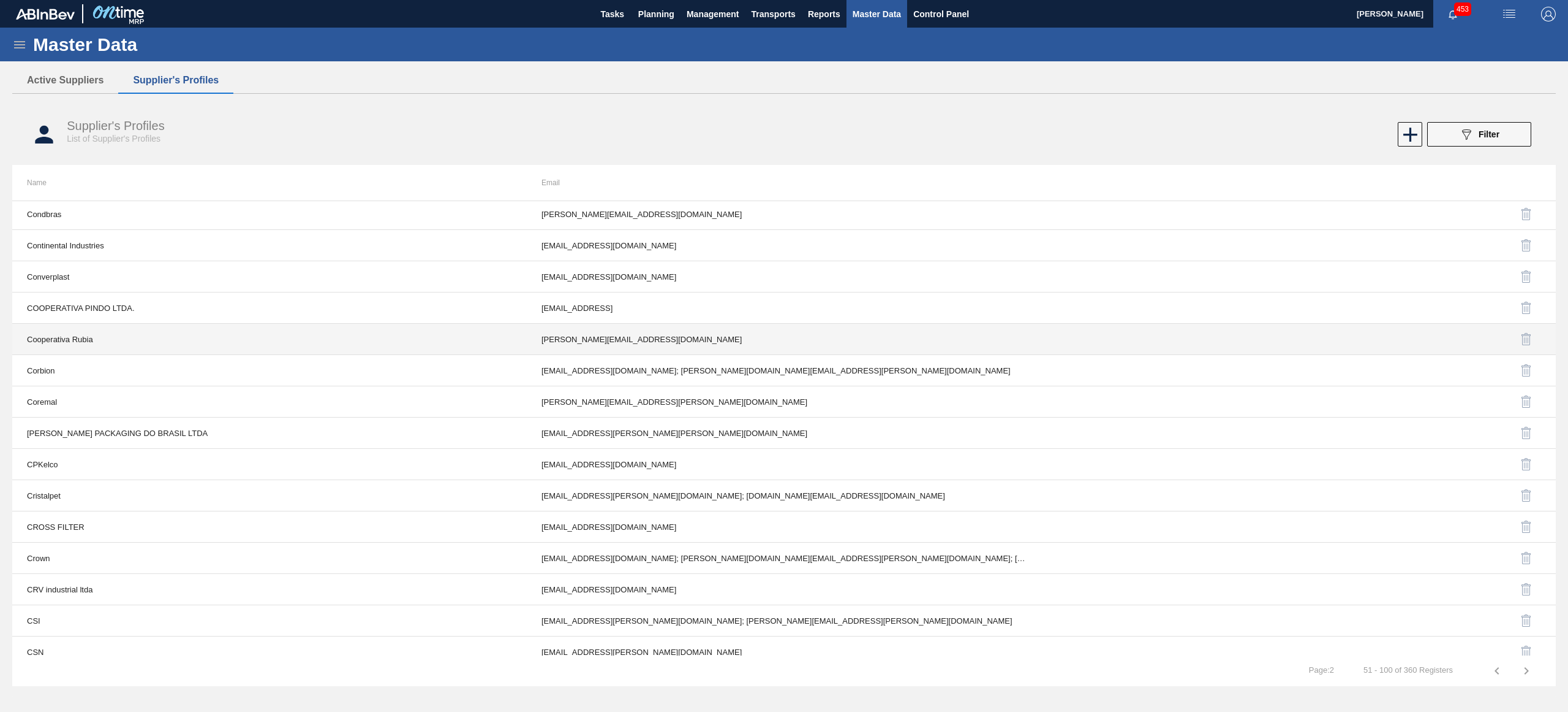
scroll to position [1118, 0]
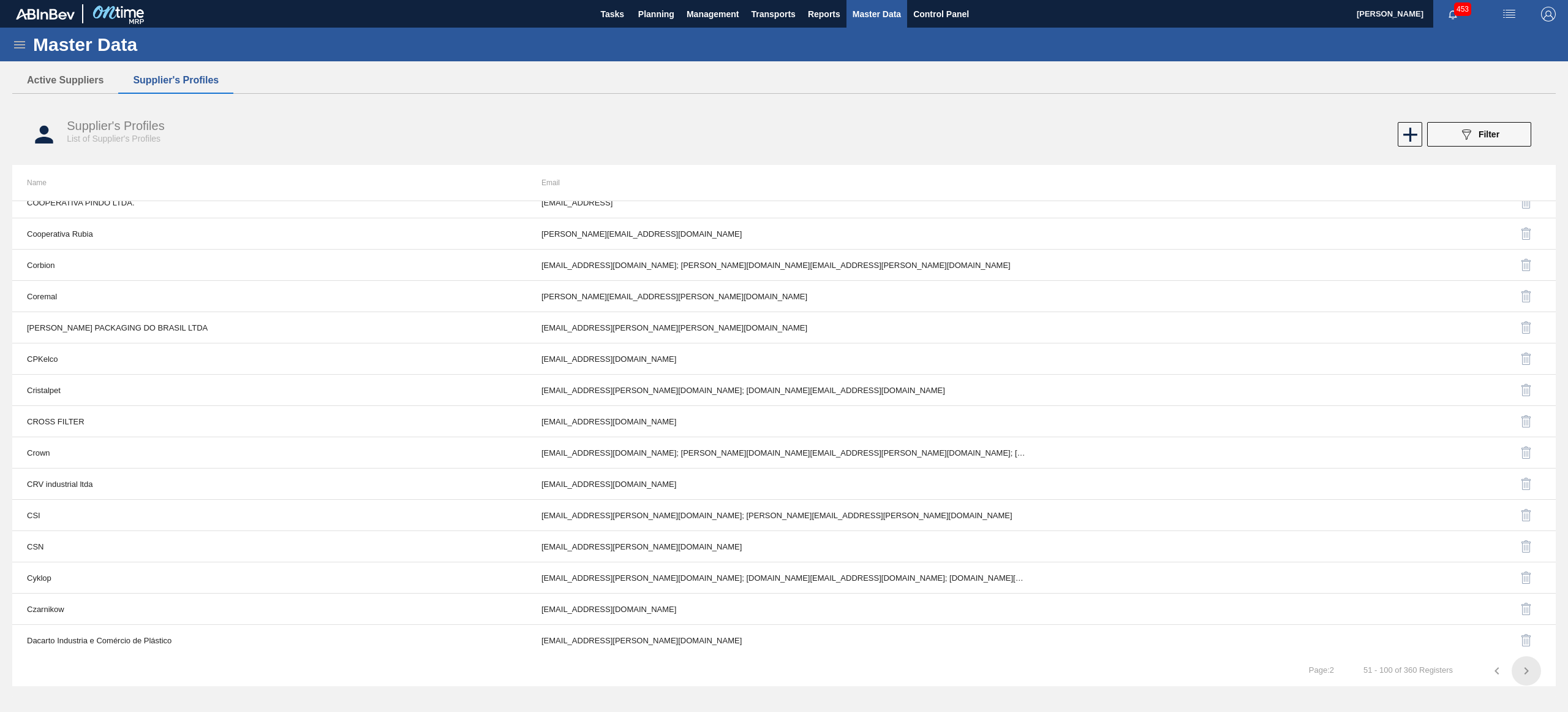
click at [1528, 673] on icon "button" at bounding box center [1526, 670] width 14 height 14
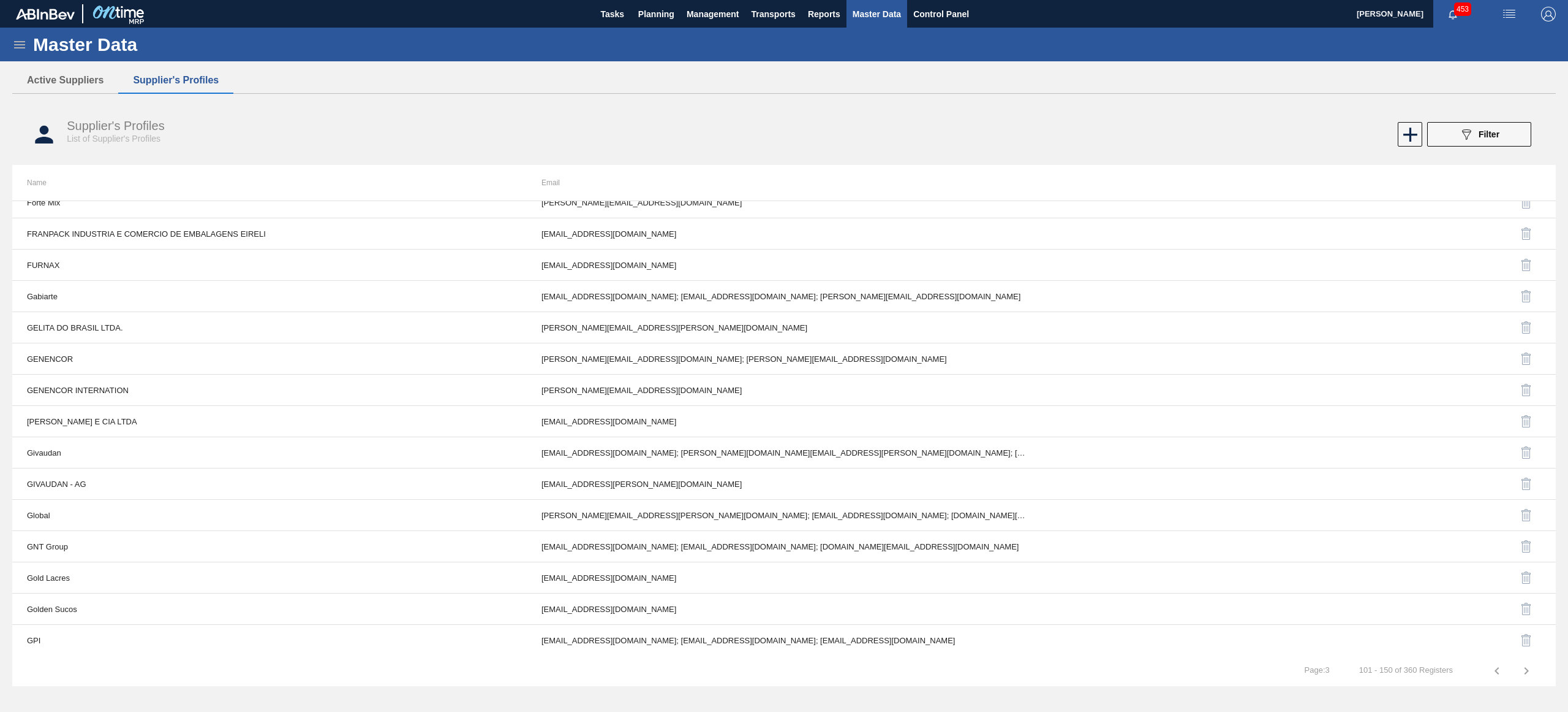
click at [1536, 676] on button "button" at bounding box center [1526, 670] width 29 height 29
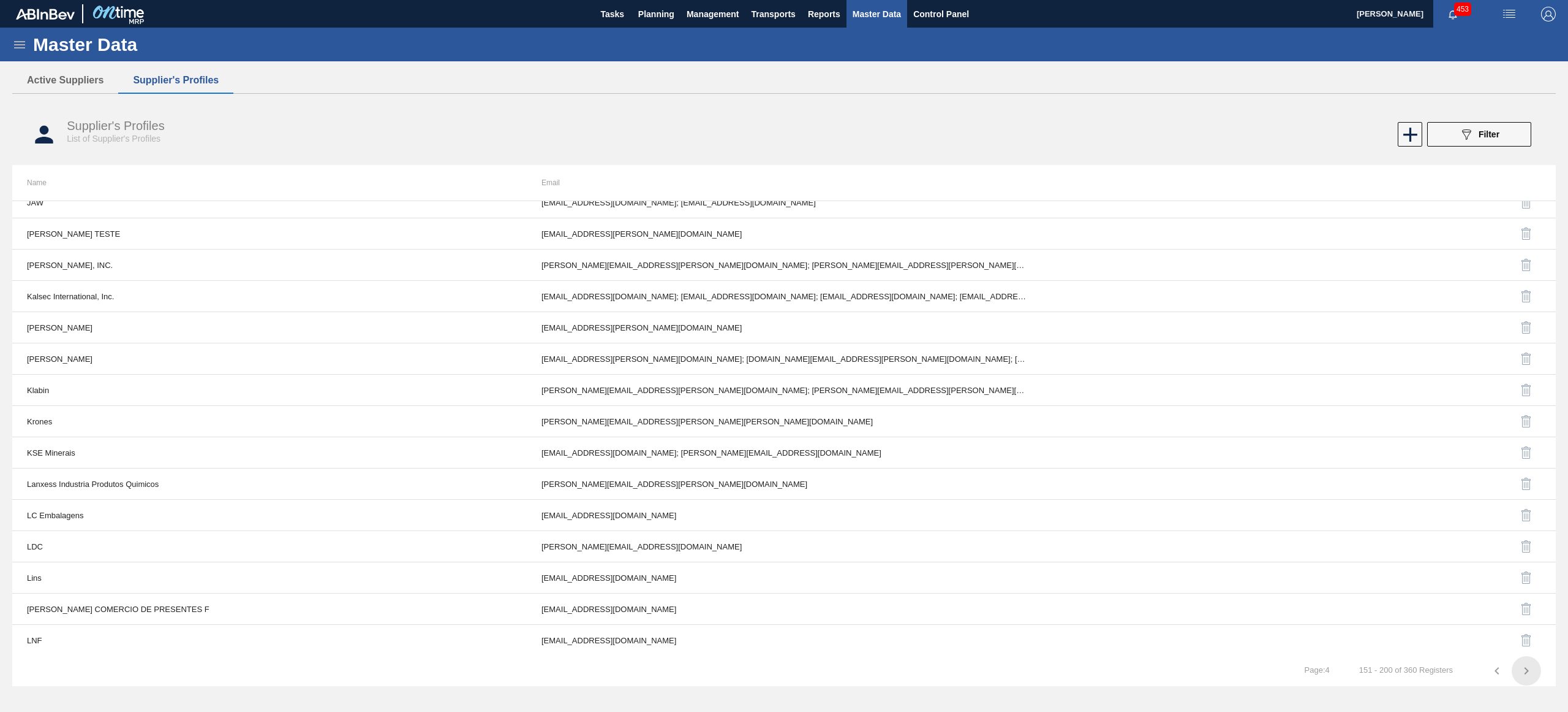
click at [1531, 676] on icon "button" at bounding box center [1526, 670] width 14 height 14
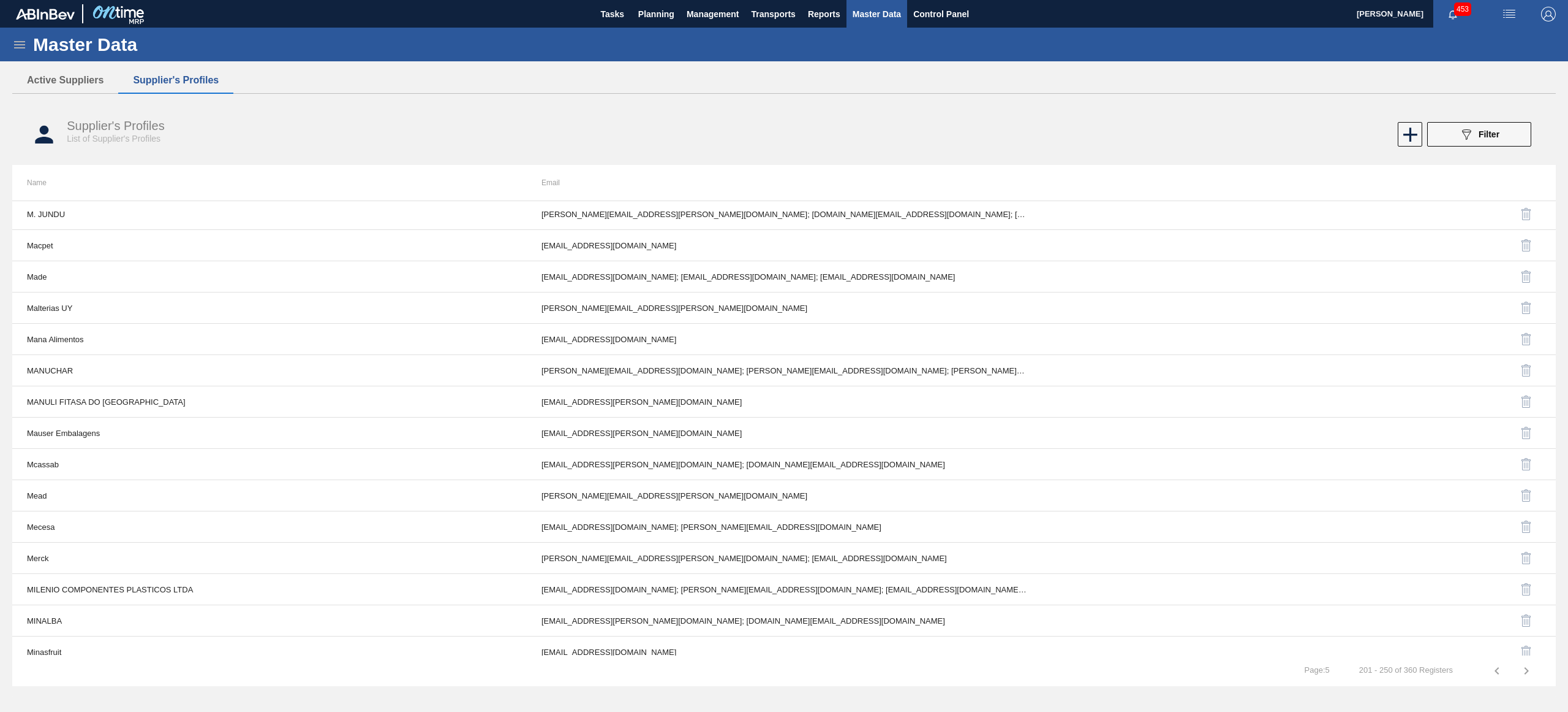
scroll to position [0, 0]
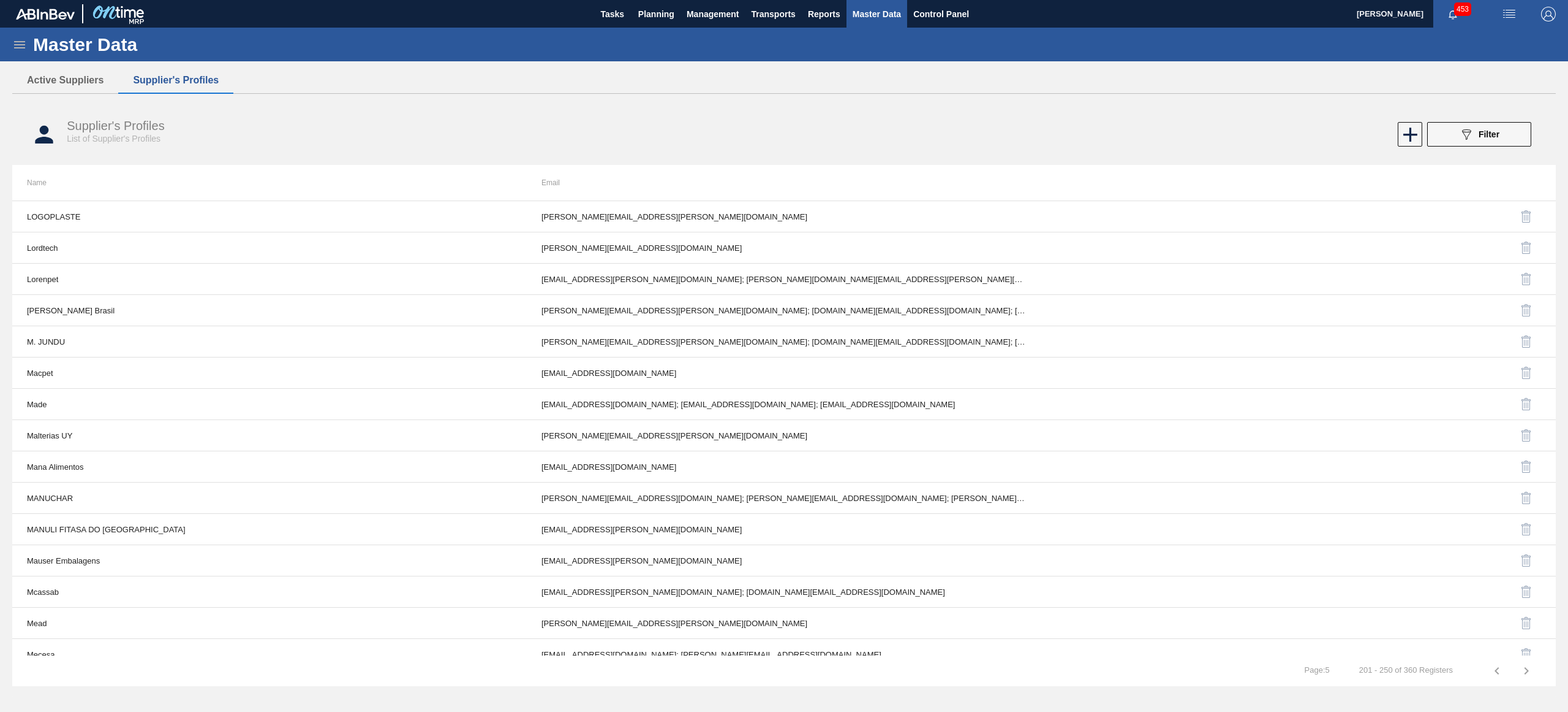
click at [821, 131] on div "089F7B8B-B2A5-4AFE-B5C0-19BA573D28AC Filter" at bounding box center [1167, 134] width 740 height 24
click at [1112, 129] on div "089F7B8B-B2A5-4AFE-B5C0-19BA573D28AC Filter" at bounding box center [1167, 134] width 740 height 24
